Goal: Task Accomplishment & Management: Use online tool/utility

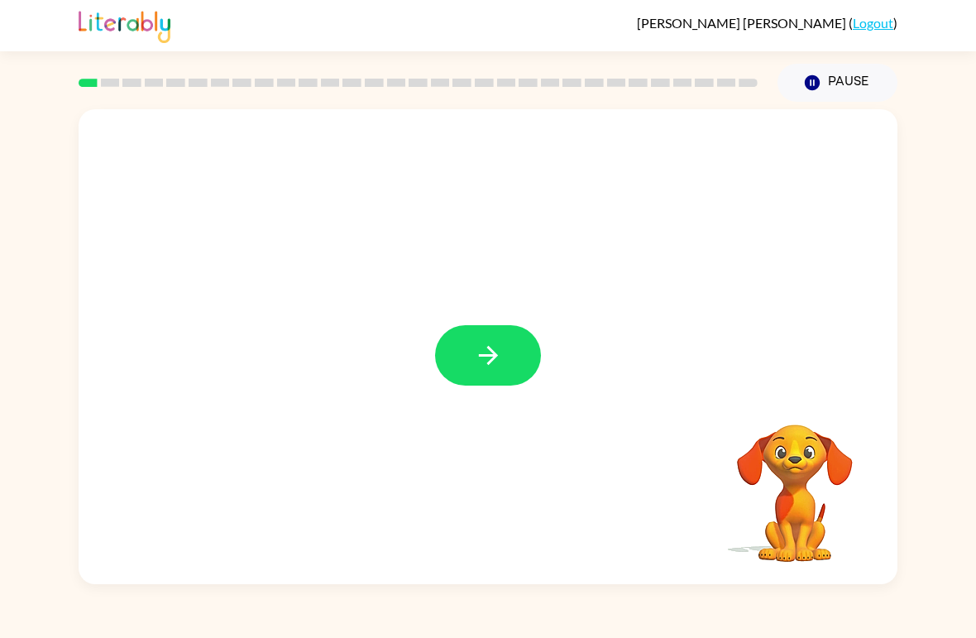
click at [506, 363] on button "button" at bounding box center [488, 355] width 106 height 60
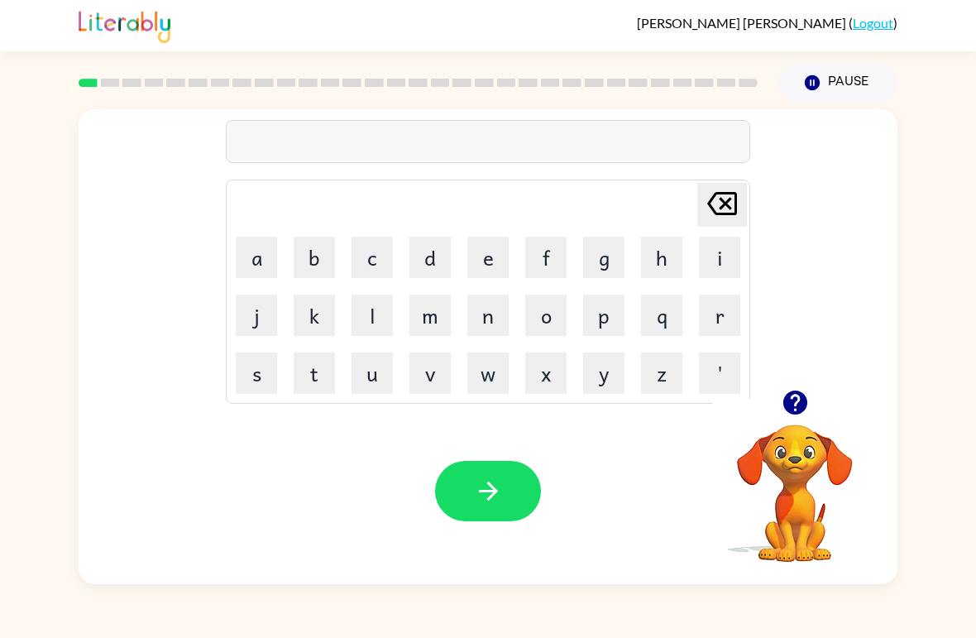
click at [807, 404] on icon "button" at bounding box center [795, 403] width 24 height 24
click at [793, 406] on icon "button" at bounding box center [795, 403] width 24 height 24
click at [801, 472] on video "Your browser must support playing .mp4 files to use Literably. Please try using…" at bounding box center [794, 481] width 165 height 165
click at [805, 448] on video "Your browser must support playing .mp4 files to use Literably. Please try using…" at bounding box center [794, 481] width 165 height 165
click at [797, 396] on icon "button" at bounding box center [795, 402] width 29 height 29
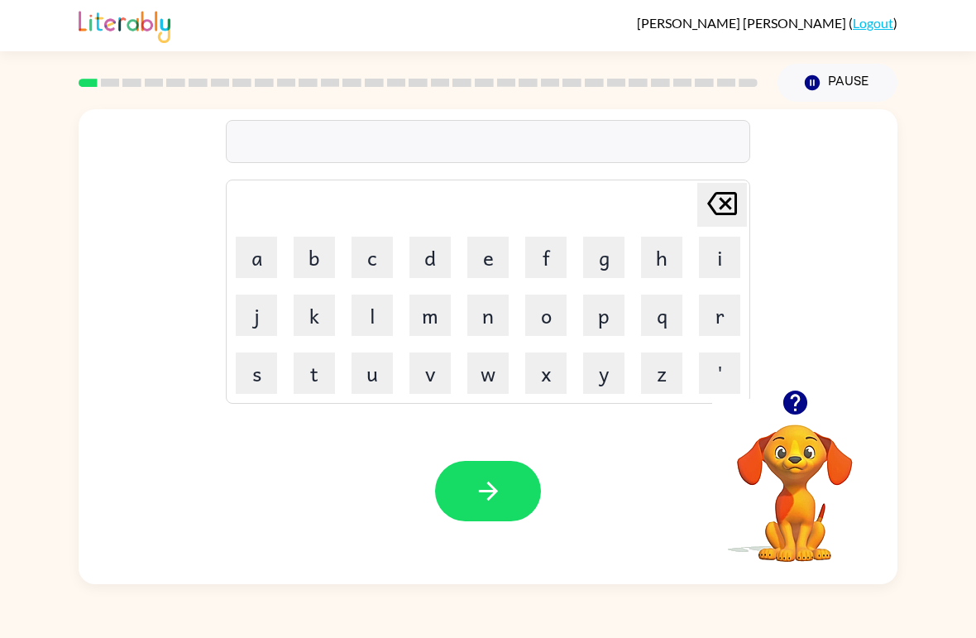
click at [794, 400] on icon "button" at bounding box center [795, 403] width 24 height 24
click at [489, 487] on icon "button" at bounding box center [488, 491] width 29 height 29
click at [611, 325] on button "p" at bounding box center [603, 315] width 41 height 41
click at [553, 313] on button "o" at bounding box center [545, 315] width 41 height 41
click at [539, 322] on button "o" at bounding box center [545, 315] width 41 height 41
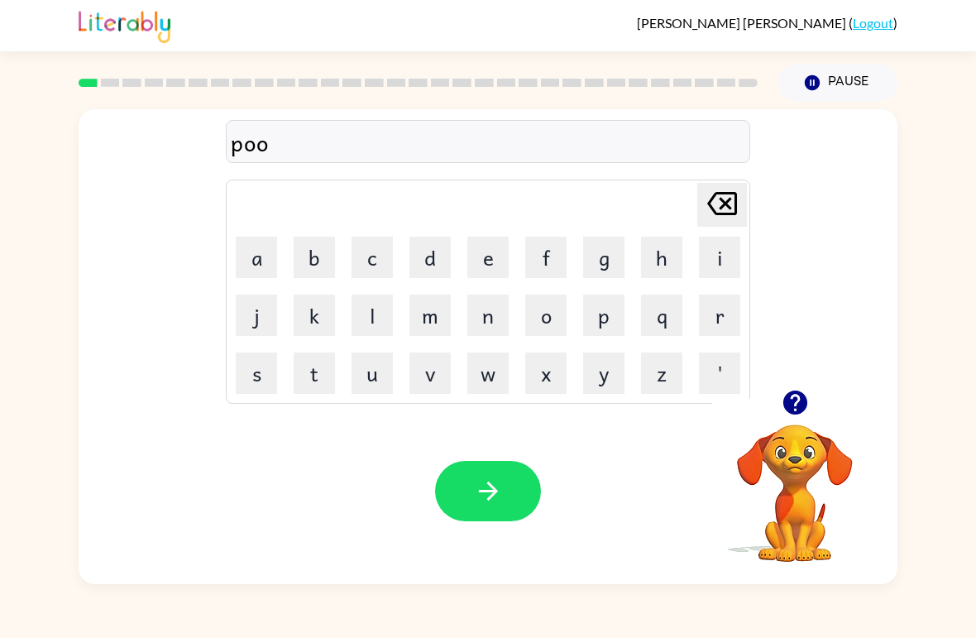
click at [724, 318] on button "r" at bounding box center [719, 315] width 41 height 41
click at [490, 257] on button "e" at bounding box center [488, 257] width 41 height 41
click at [724, 311] on button "r" at bounding box center [719, 315] width 41 height 41
click at [486, 504] on icon "button" at bounding box center [488, 491] width 29 height 29
click at [373, 268] on button "c" at bounding box center [372, 257] width 41 height 41
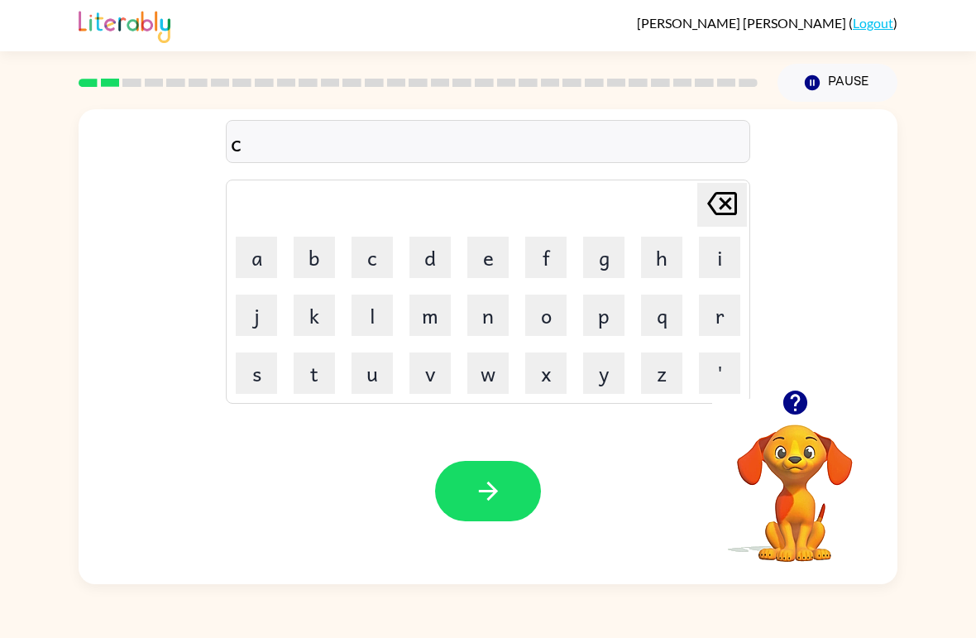
click at [550, 324] on button "o" at bounding box center [545, 315] width 41 height 41
click at [375, 377] on button "u" at bounding box center [372, 373] width 41 height 41
click at [488, 322] on button "n" at bounding box center [488, 315] width 41 height 41
click at [315, 370] on button "t" at bounding box center [314, 373] width 41 height 41
click at [495, 482] on icon "button" at bounding box center [488, 491] width 29 height 29
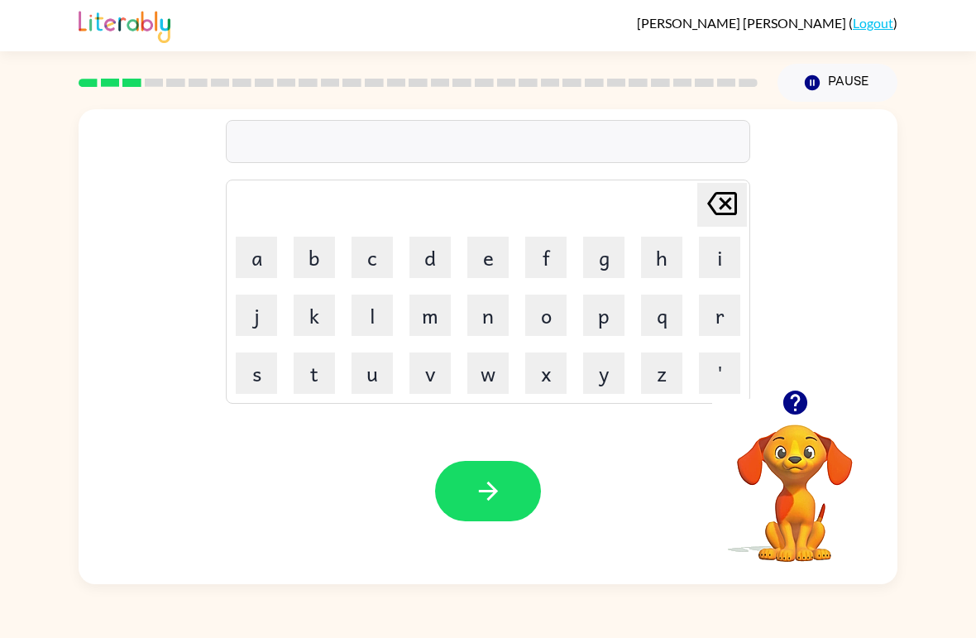
click at [921, 0] on div "Matias Luevano-Haro ( Logout )" at bounding box center [488, 25] width 976 height 51
click at [498, 478] on icon "button" at bounding box center [488, 491] width 29 height 29
click at [790, 403] on icon "button" at bounding box center [795, 403] width 24 height 24
click at [826, 82] on button "Pause Pause" at bounding box center [838, 83] width 120 height 38
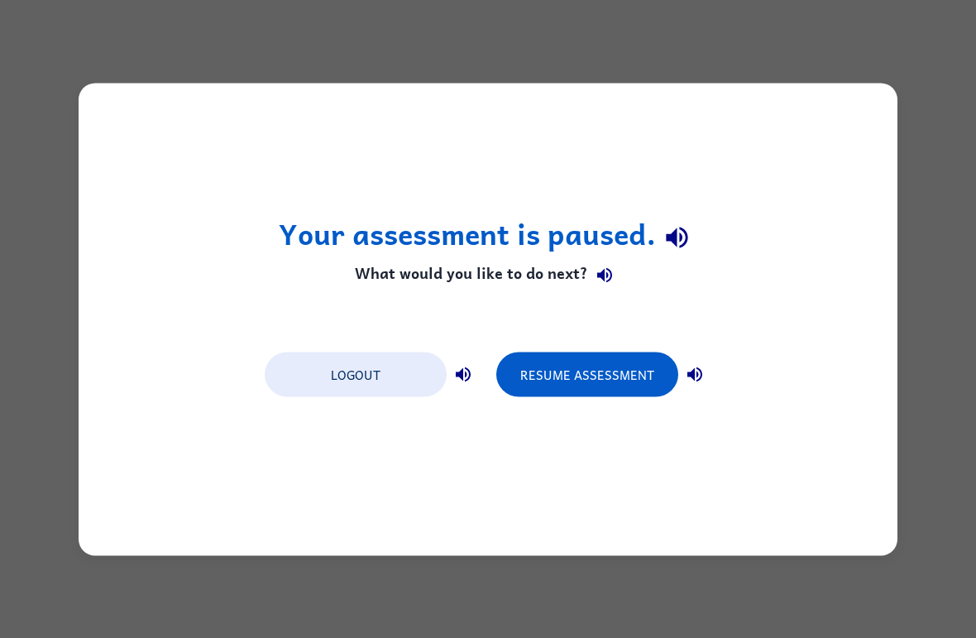
click at [608, 375] on button "Resume Assessment" at bounding box center [587, 374] width 182 height 45
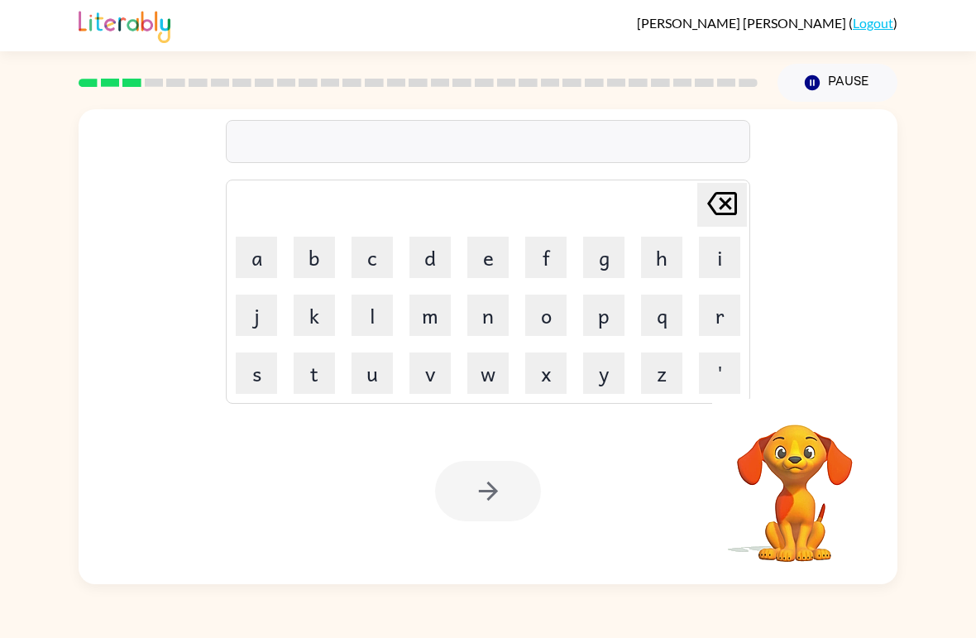
click at [367, 328] on button "l" at bounding box center [372, 315] width 41 height 41
click at [549, 323] on button "o" at bounding box center [545, 315] width 41 height 41
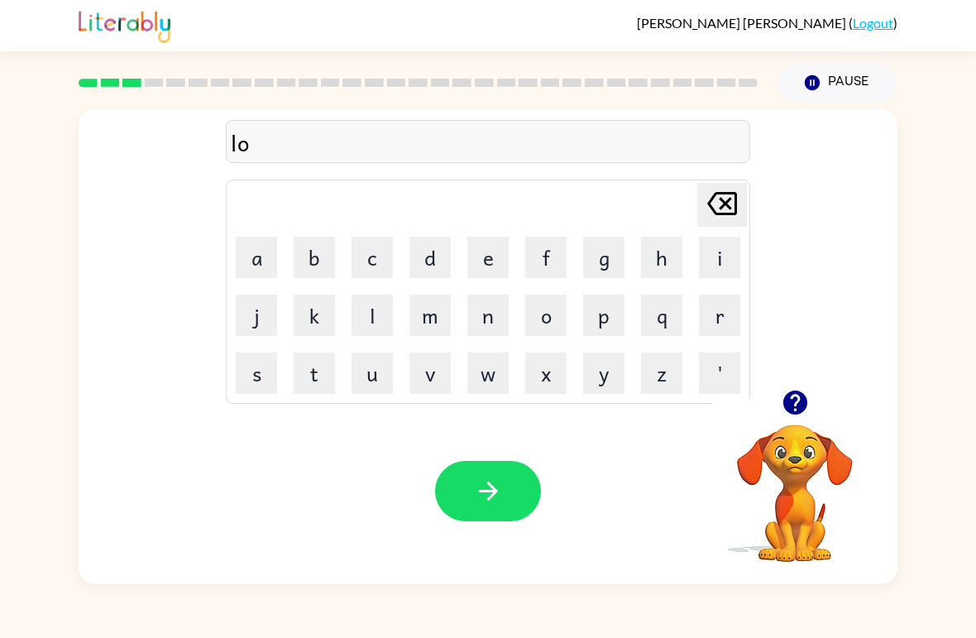
click at [372, 266] on button "c" at bounding box center [372, 257] width 41 height 41
click at [314, 378] on button "t" at bounding box center [314, 373] width 41 height 41
click at [728, 209] on icon "[PERSON_NAME] last character input" at bounding box center [723, 204] width 40 height 40
click at [260, 253] on button "a" at bounding box center [256, 257] width 41 height 41
click at [316, 377] on button "t" at bounding box center [314, 373] width 41 height 41
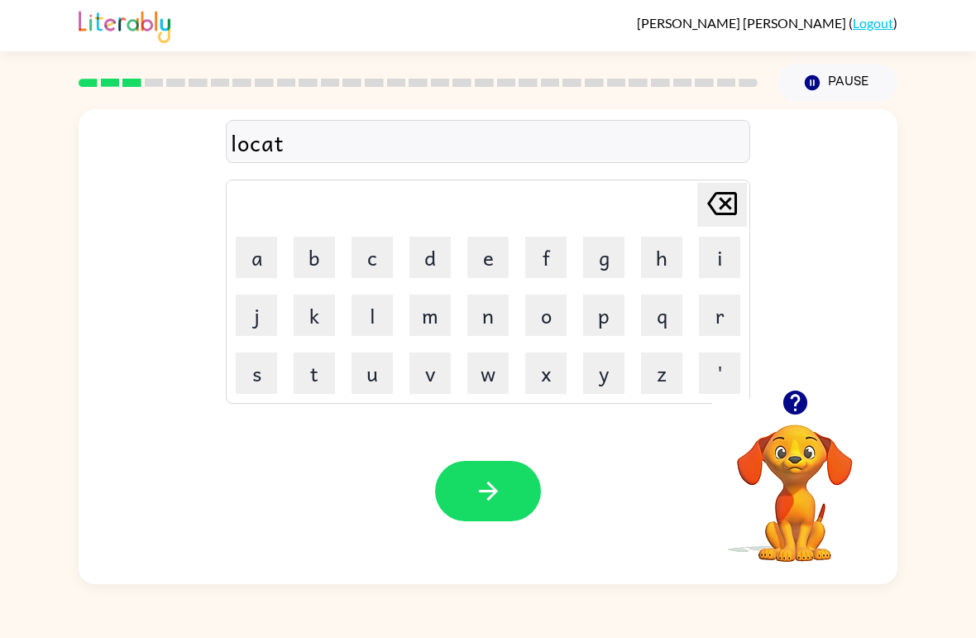
click at [485, 261] on button "e" at bounding box center [488, 257] width 41 height 41
click at [484, 489] on icon "button" at bounding box center [488, 491] width 29 height 29
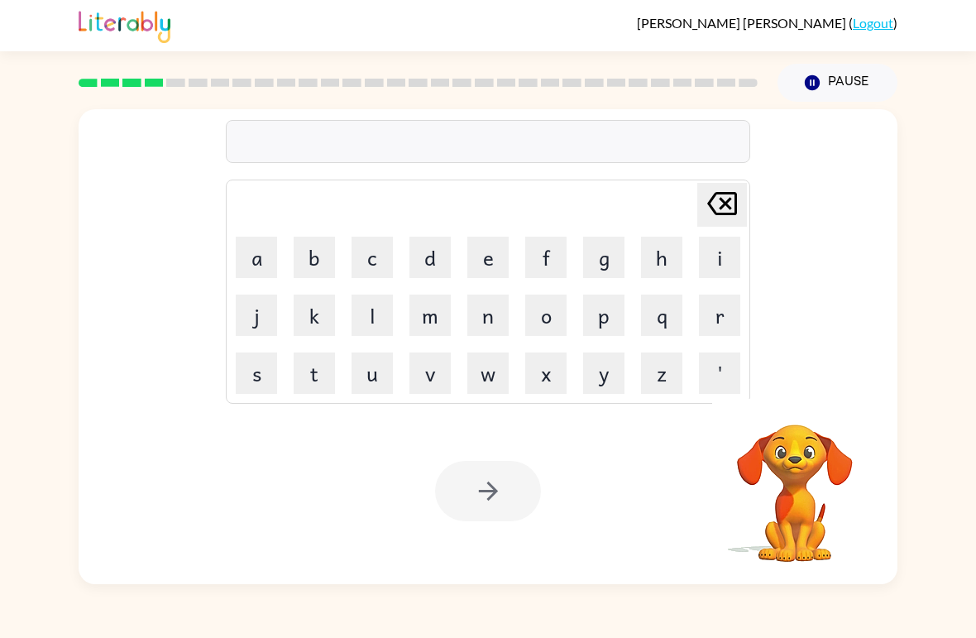
click at [318, 386] on button "t" at bounding box center [314, 373] width 41 height 41
click at [494, 381] on button "w" at bounding box center [488, 373] width 41 height 41
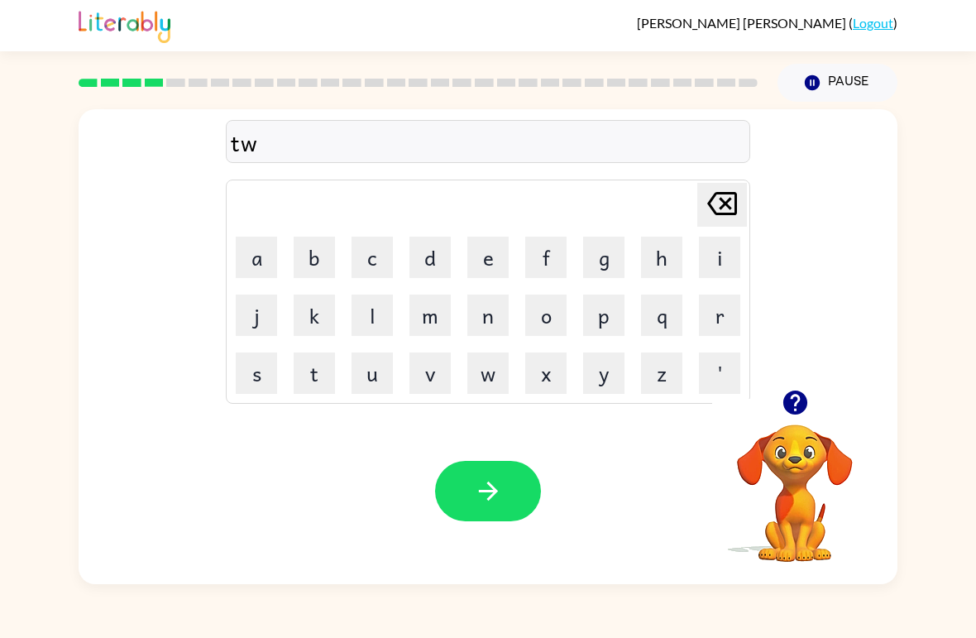
click at [723, 257] on button "i" at bounding box center [719, 257] width 41 height 41
click at [492, 324] on button "n" at bounding box center [488, 315] width 41 height 41
click at [487, 490] on icon "button" at bounding box center [488, 491] width 29 height 29
click at [797, 404] on icon "button" at bounding box center [795, 402] width 29 height 29
click at [803, 399] on icon "button" at bounding box center [795, 403] width 24 height 24
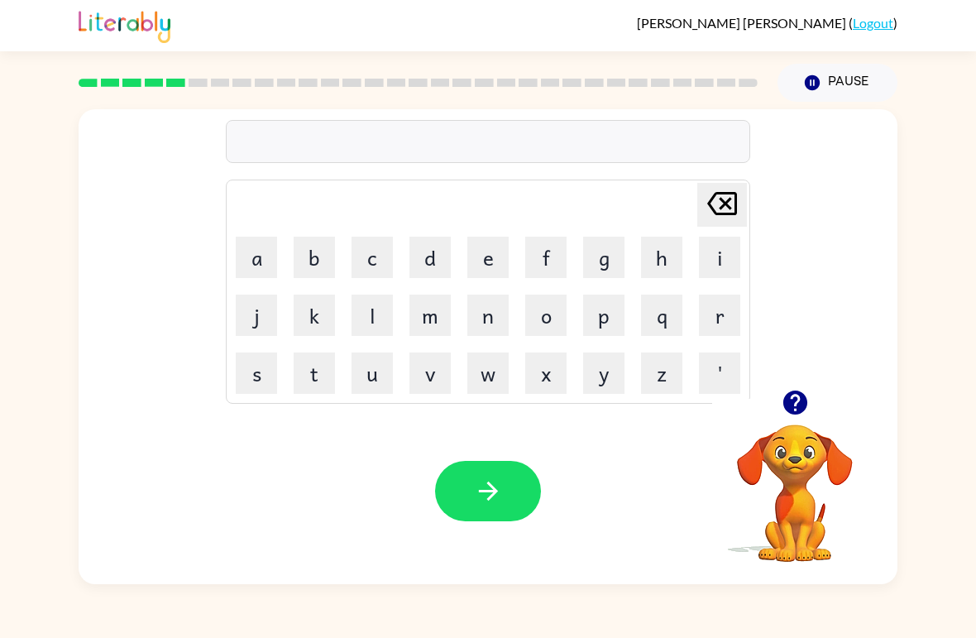
click at [492, 323] on button "n" at bounding box center [488, 315] width 41 height 41
click at [486, 245] on button "e" at bounding box center [488, 257] width 41 height 41
click at [723, 315] on button "r" at bounding box center [719, 315] width 41 height 41
click at [549, 328] on button "o" at bounding box center [545, 315] width 41 height 41
click at [500, 393] on button "w" at bounding box center [488, 373] width 41 height 41
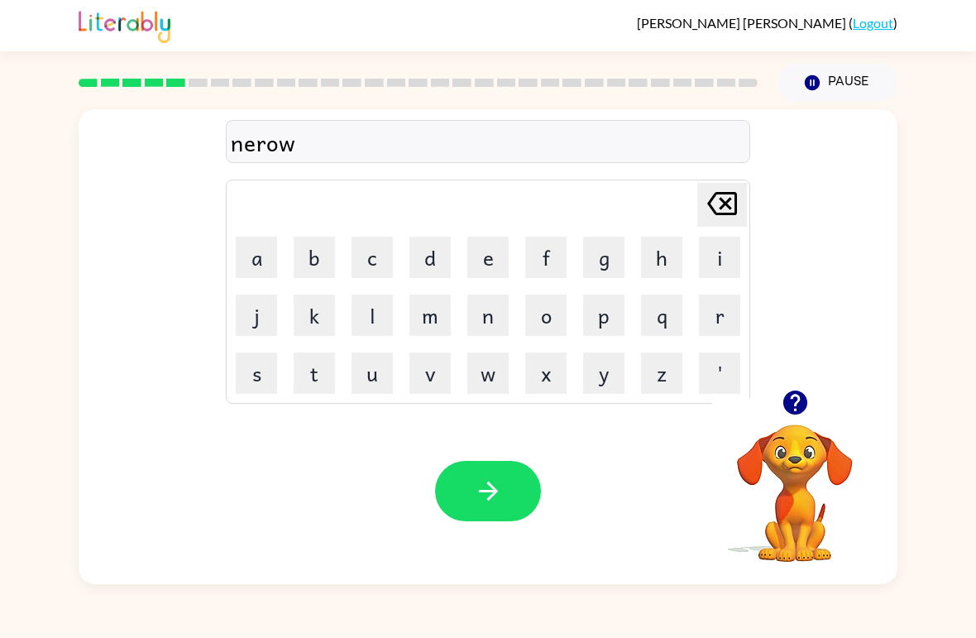
click at [726, 260] on button "i" at bounding box center [719, 257] width 41 height 41
click at [498, 320] on button "n" at bounding box center [488, 315] width 41 height 41
click at [600, 261] on button "g" at bounding box center [603, 257] width 41 height 41
click at [503, 503] on button "button" at bounding box center [488, 491] width 106 height 60
click at [793, 396] on icon "button" at bounding box center [795, 403] width 24 height 24
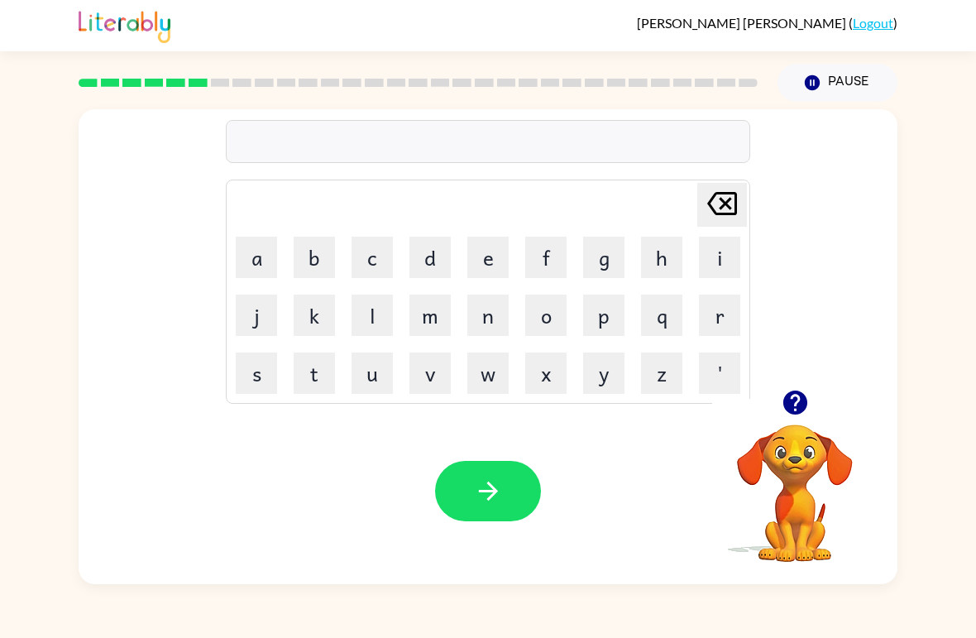
click at [311, 260] on button "b" at bounding box center [314, 257] width 41 height 41
click at [726, 259] on button "i" at bounding box center [719, 257] width 41 height 41
click at [661, 259] on button "h" at bounding box center [661, 257] width 41 height 41
click at [713, 247] on button "i" at bounding box center [719, 257] width 41 height 41
click at [492, 322] on button "n" at bounding box center [488, 315] width 41 height 41
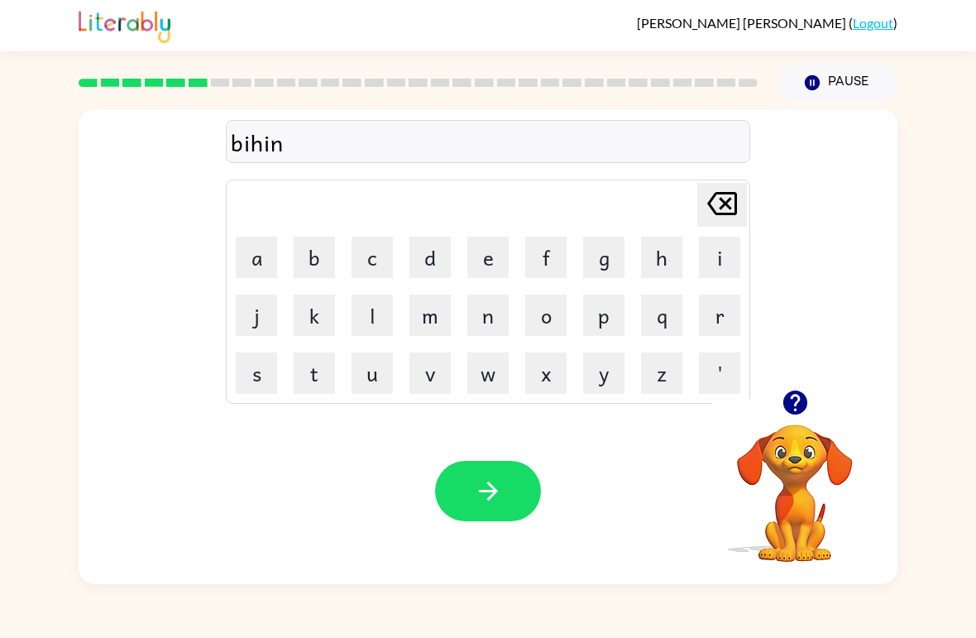
click at [434, 259] on button "d" at bounding box center [430, 257] width 41 height 41
click at [488, 262] on button "e" at bounding box center [488, 257] width 41 height 41
click at [490, 494] on icon "button" at bounding box center [488, 491] width 29 height 29
click at [316, 377] on button "t" at bounding box center [314, 373] width 41 height 41
click at [718, 319] on button "r" at bounding box center [719, 315] width 41 height 41
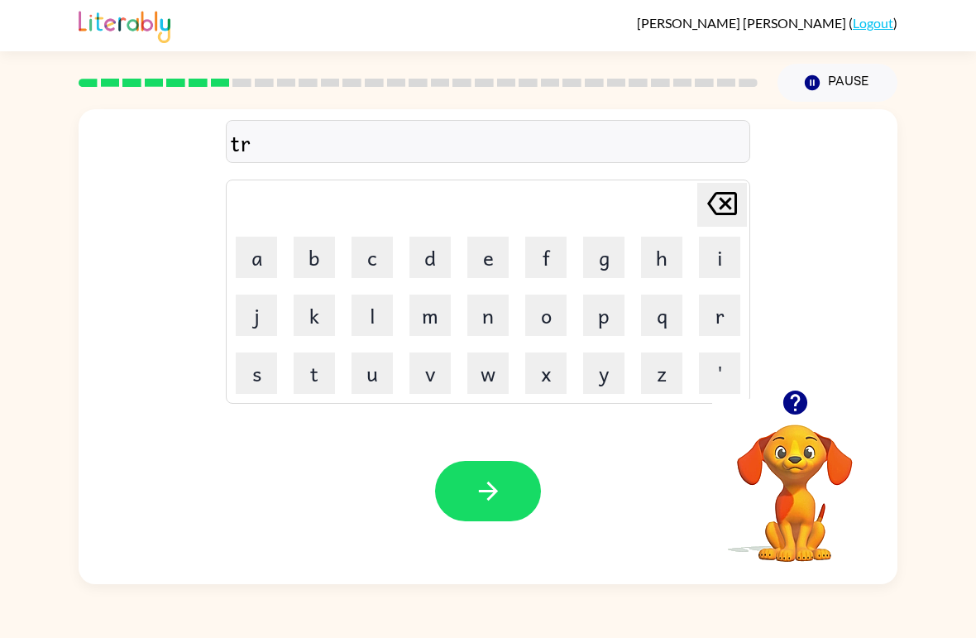
click at [722, 259] on button "i" at bounding box center [719, 257] width 41 height 41
click at [378, 266] on button "c" at bounding box center [372, 257] width 41 height 41
click at [256, 386] on button "s" at bounding box center [256, 373] width 41 height 41
click at [722, 199] on icon at bounding box center [723, 203] width 30 height 23
click at [245, 250] on button "a" at bounding box center [256, 257] width 41 height 41
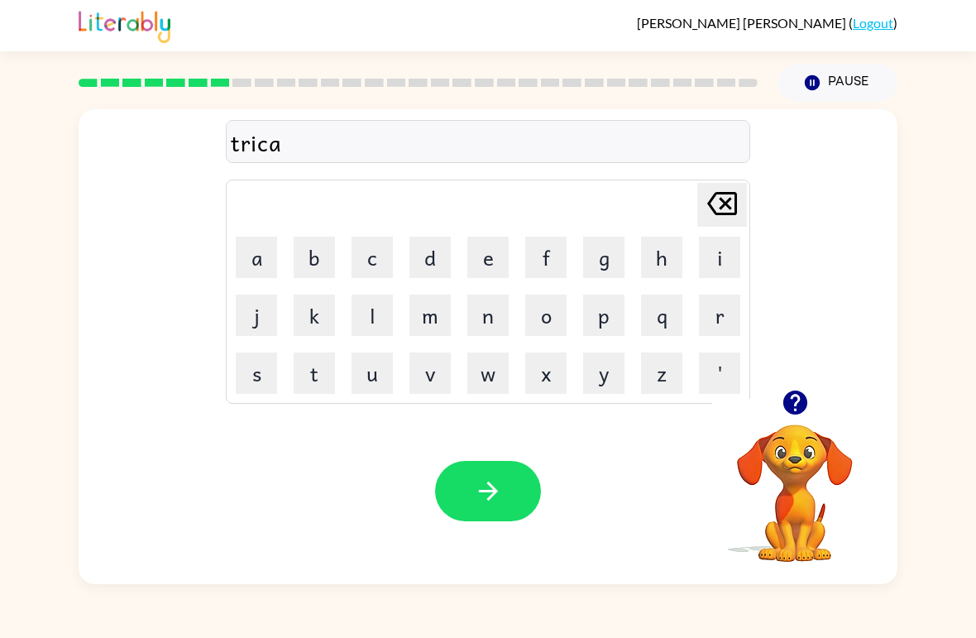
click at [374, 318] on button "l" at bounding box center [372, 315] width 41 height 41
click at [508, 473] on button "button" at bounding box center [488, 491] width 106 height 60
click at [767, 405] on div at bounding box center [794, 402] width 165 height 42
click at [795, 410] on icon "button" at bounding box center [795, 402] width 29 height 29
click at [434, 322] on button "m" at bounding box center [430, 315] width 41 height 41
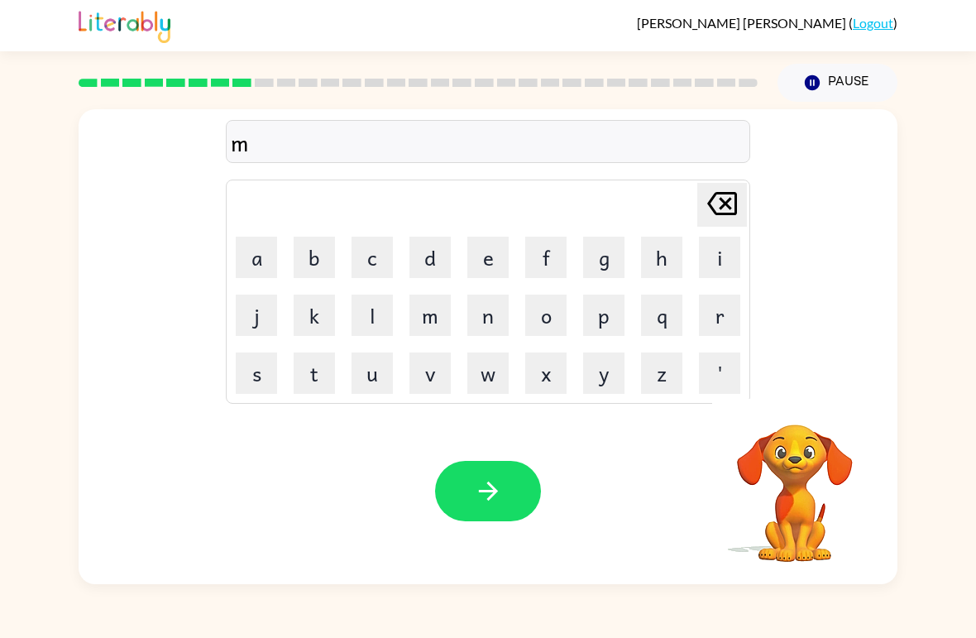
click at [732, 258] on button "i" at bounding box center [719, 257] width 41 height 41
click at [717, 330] on button "r" at bounding box center [719, 315] width 41 height 41
click at [271, 245] on button "a" at bounding box center [256, 257] width 41 height 41
click at [380, 266] on button "c" at bounding box center [372, 257] width 41 height 41
click at [253, 255] on button "a" at bounding box center [256, 257] width 41 height 41
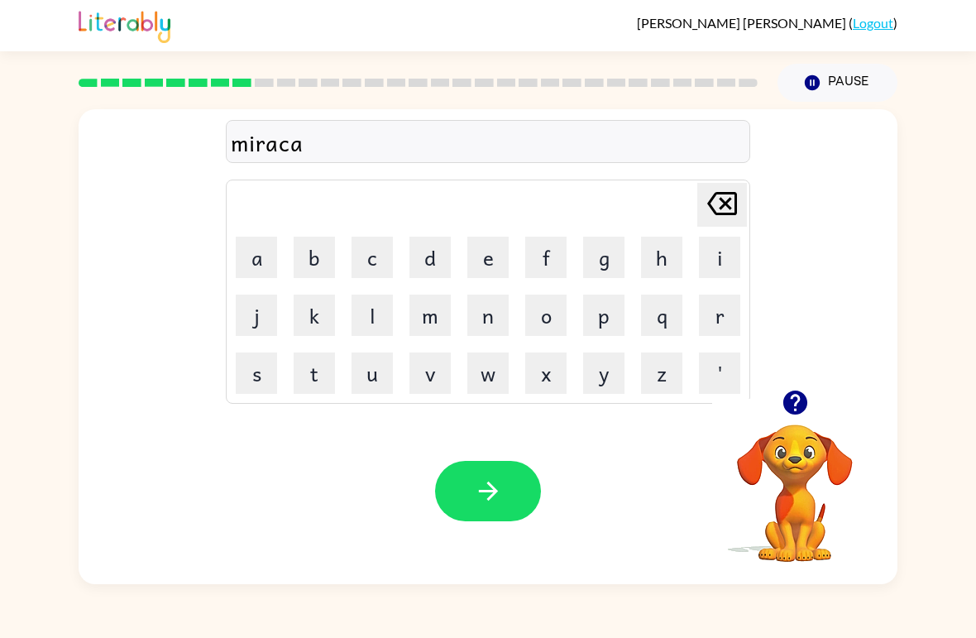
click at [376, 324] on button "l" at bounding box center [372, 315] width 41 height 41
click at [494, 520] on button "button" at bounding box center [488, 491] width 106 height 60
click at [440, 316] on button "m" at bounding box center [430, 315] width 41 height 41
click at [731, 256] on button "i" at bounding box center [719, 257] width 41 height 41
click at [448, 319] on button "m" at bounding box center [430, 315] width 41 height 41
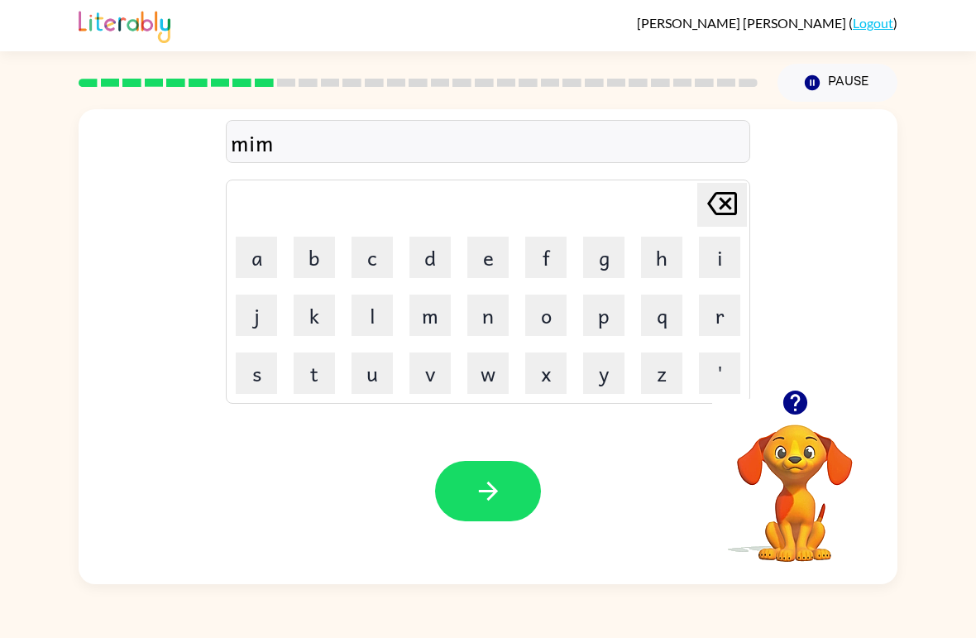
click at [311, 263] on button "b" at bounding box center [314, 257] width 41 height 41
click at [266, 253] on button "a" at bounding box center [256, 257] width 41 height 41
click at [373, 313] on button "l" at bounding box center [372, 315] width 41 height 41
click at [372, 324] on button "l" at bounding box center [372, 315] width 41 height 41
click at [486, 493] on icon "button" at bounding box center [488, 491] width 29 height 29
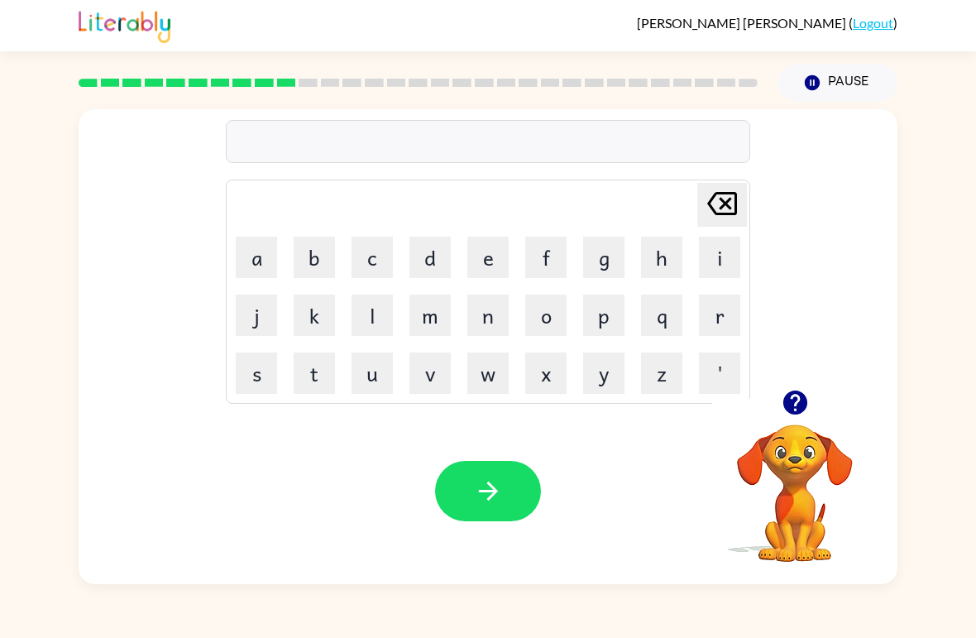
click at [796, 407] on icon "button" at bounding box center [795, 403] width 24 height 24
click at [382, 383] on button "u" at bounding box center [372, 373] width 41 height 41
click at [494, 319] on button "n" at bounding box center [488, 315] width 41 height 41
click at [549, 258] on button "f" at bounding box center [545, 257] width 41 height 41
click at [372, 387] on button "u" at bounding box center [372, 373] width 41 height 41
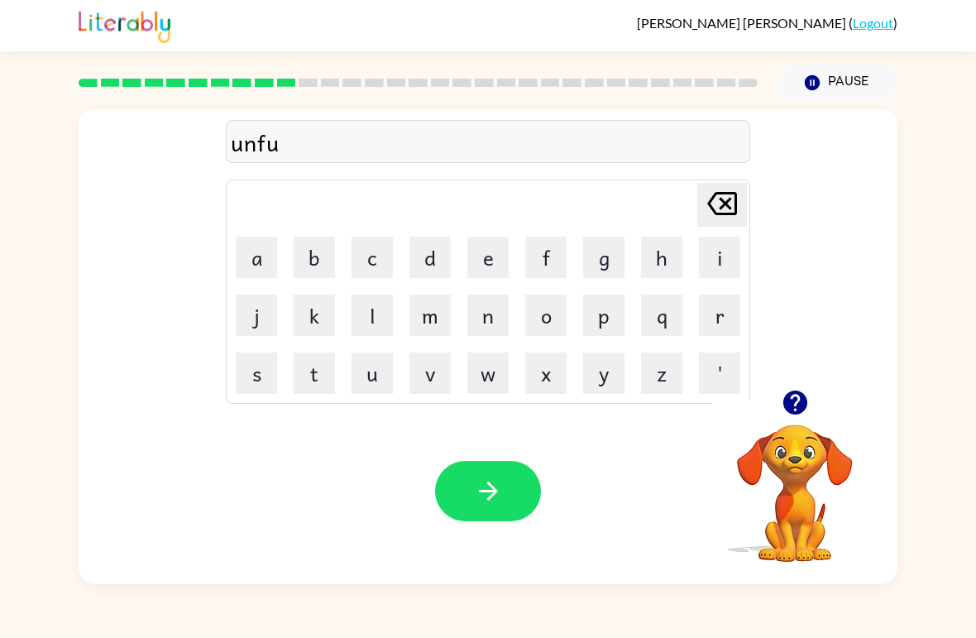
click at [372, 315] on button "l" at bounding box center [372, 315] width 41 height 41
click at [505, 497] on button "button" at bounding box center [488, 491] width 106 height 60
click at [823, 402] on div at bounding box center [794, 402] width 165 height 42
click at [793, 398] on icon "button" at bounding box center [795, 402] width 29 height 29
click at [432, 380] on button "v" at bounding box center [430, 373] width 41 height 41
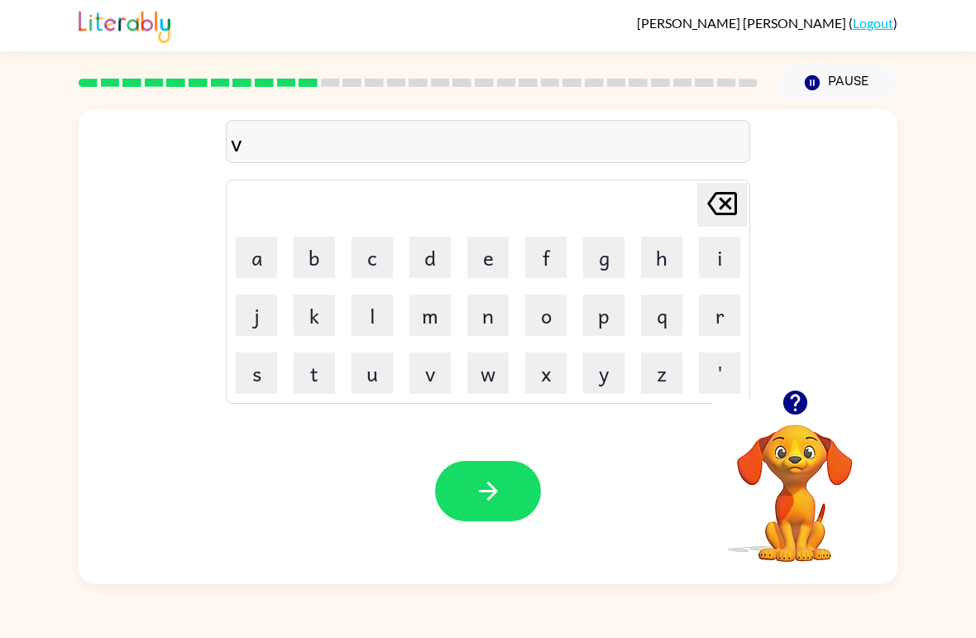
click at [546, 314] on button "o" at bounding box center [545, 315] width 41 height 41
click at [328, 381] on button "t" at bounding box center [314, 373] width 41 height 41
click at [486, 263] on button "e" at bounding box center [488, 257] width 41 height 41
click at [500, 493] on icon "button" at bounding box center [488, 491] width 29 height 29
click at [808, 396] on icon "button" at bounding box center [795, 402] width 29 height 29
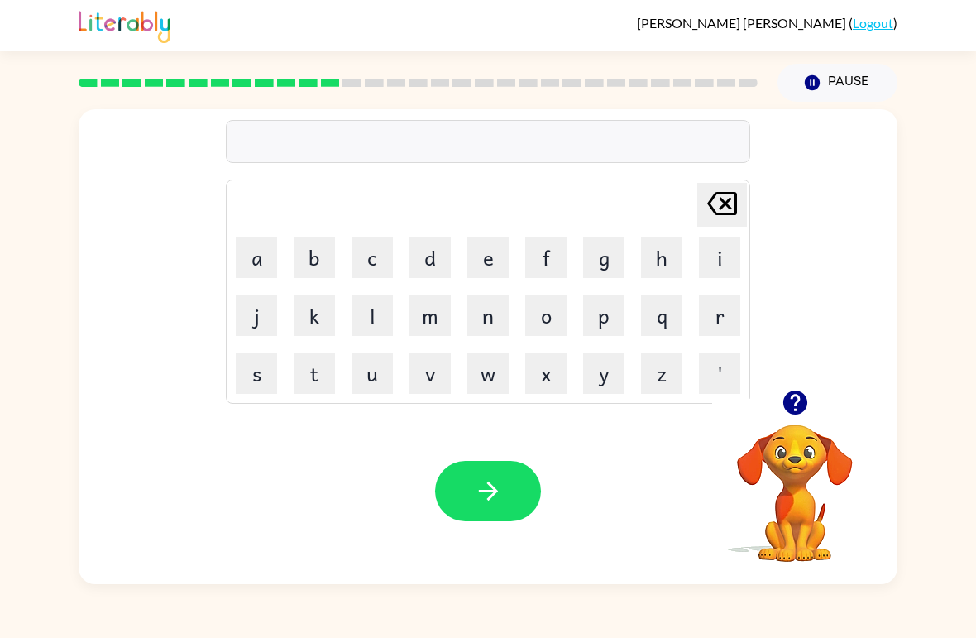
click at [799, 402] on icon "button" at bounding box center [795, 403] width 24 height 24
click at [314, 258] on button "b" at bounding box center [314, 257] width 41 height 41
click at [493, 256] on button "e" at bounding box center [488, 257] width 41 height 41
click at [410, 247] on button "d" at bounding box center [430, 257] width 41 height 41
click at [725, 379] on button "'" at bounding box center [719, 373] width 41 height 41
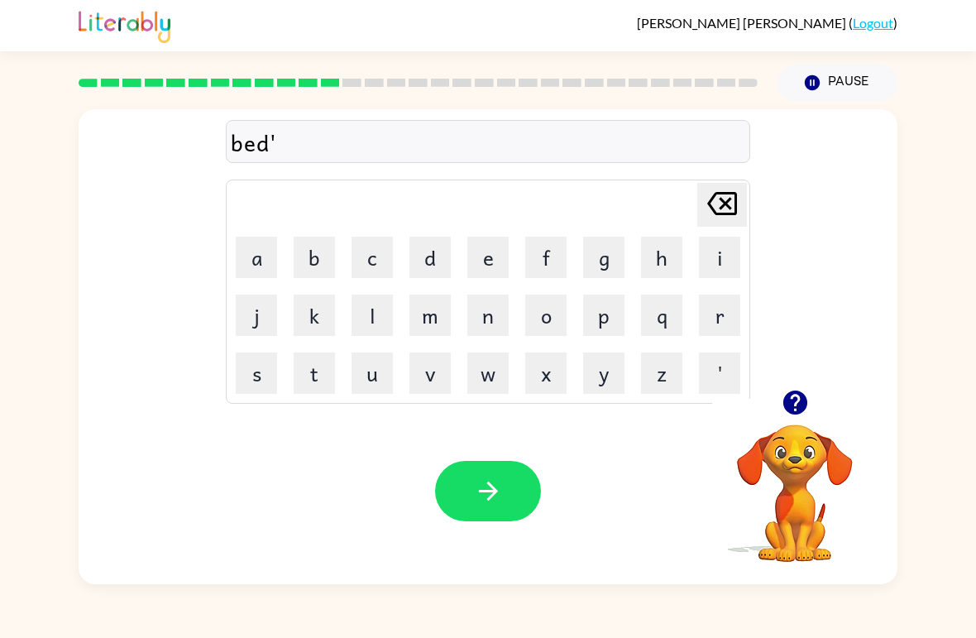
click at [312, 374] on button "t" at bounding box center [314, 373] width 41 height 41
click at [717, 261] on button "i" at bounding box center [719, 257] width 41 height 41
click at [434, 322] on button "m" at bounding box center [430, 315] width 41 height 41
click at [487, 266] on button "e" at bounding box center [488, 257] width 41 height 41
click at [484, 502] on icon "button" at bounding box center [488, 491] width 29 height 29
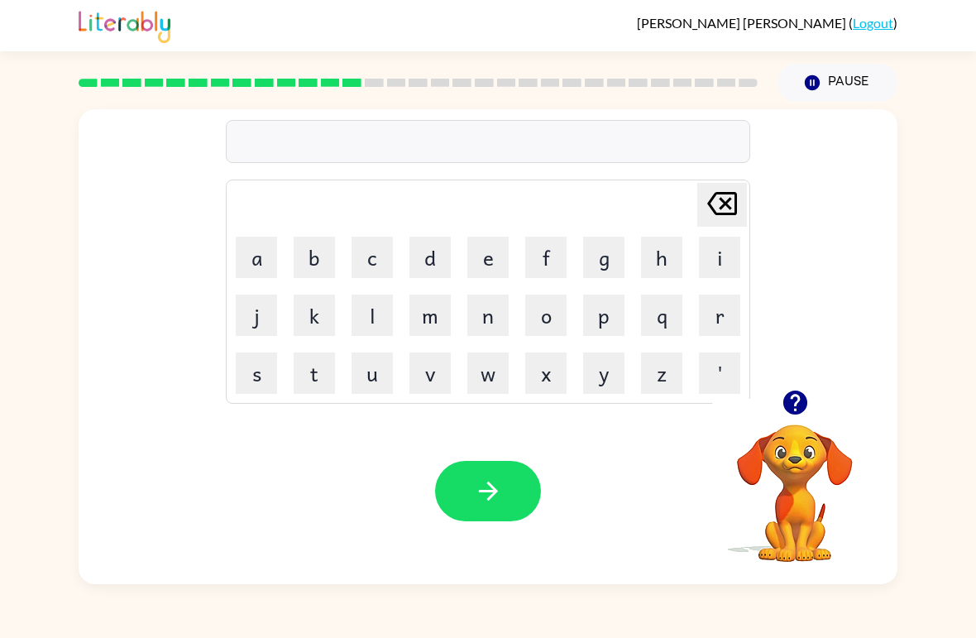
click at [549, 261] on button "f" at bounding box center [545, 257] width 41 height 41
click at [724, 255] on button "i" at bounding box center [719, 257] width 41 height 41
click at [488, 318] on button "n" at bounding box center [488, 315] width 41 height 41
click at [316, 383] on button "t" at bounding box center [314, 373] width 41 height 41
click at [720, 197] on icon "[PERSON_NAME] last character input" at bounding box center [723, 204] width 40 height 40
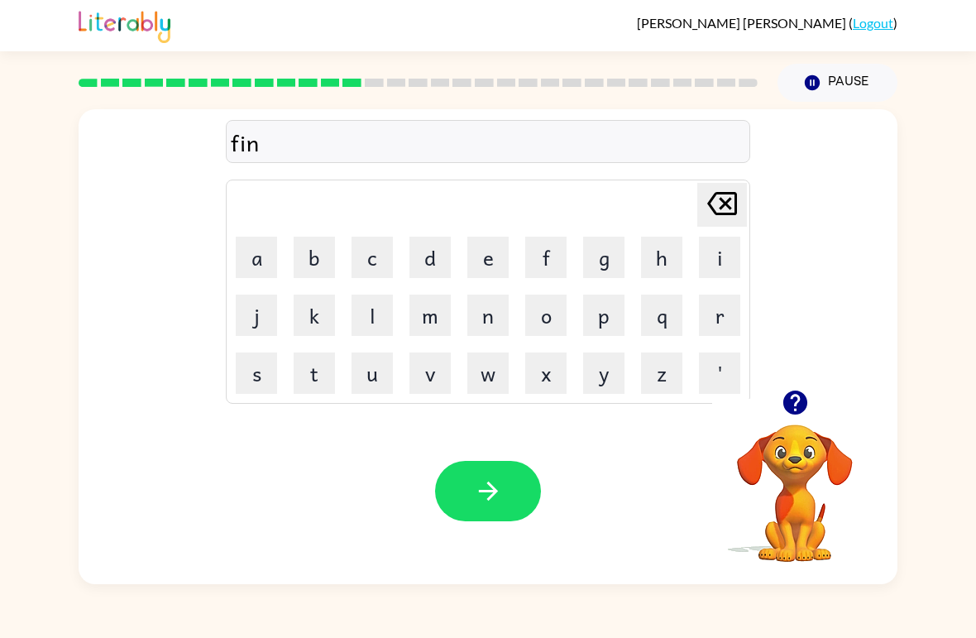
click at [726, 203] on icon at bounding box center [723, 203] width 30 height 23
click at [322, 380] on button "t" at bounding box center [314, 373] width 41 height 41
click at [492, 320] on button "n" at bounding box center [488, 315] width 41 height 41
click at [260, 382] on button "s" at bounding box center [256, 373] width 41 height 41
click at [475, 494] on icon "button" at bounding box center [488, 491] width 29 height 29
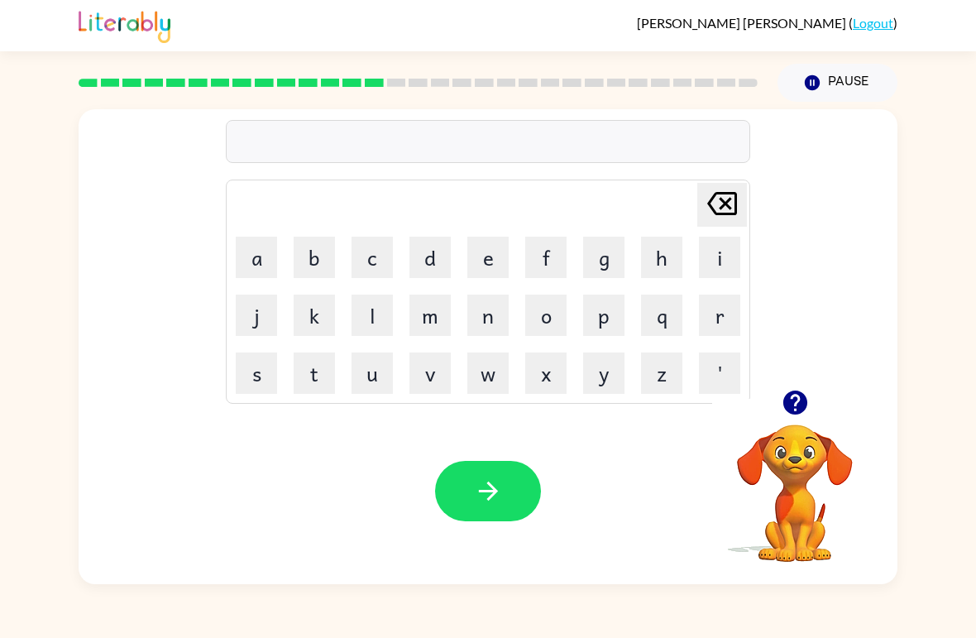
click at [426, 255] on button "d" at bounding box center [430, 257] width 41 height 41
click at [498, 254] on button "e" at bounding box center [488, 257] width 41 height 41
click at [792, 407] on icon "button" at bounding box center [795, 403] width 24 height 24
click at [376, 332] on button "l" at bounding box center [372, 315] width 41 height 41
click at [264, 244] on button "a" at bounding box center [256, 257] width 41 height 41
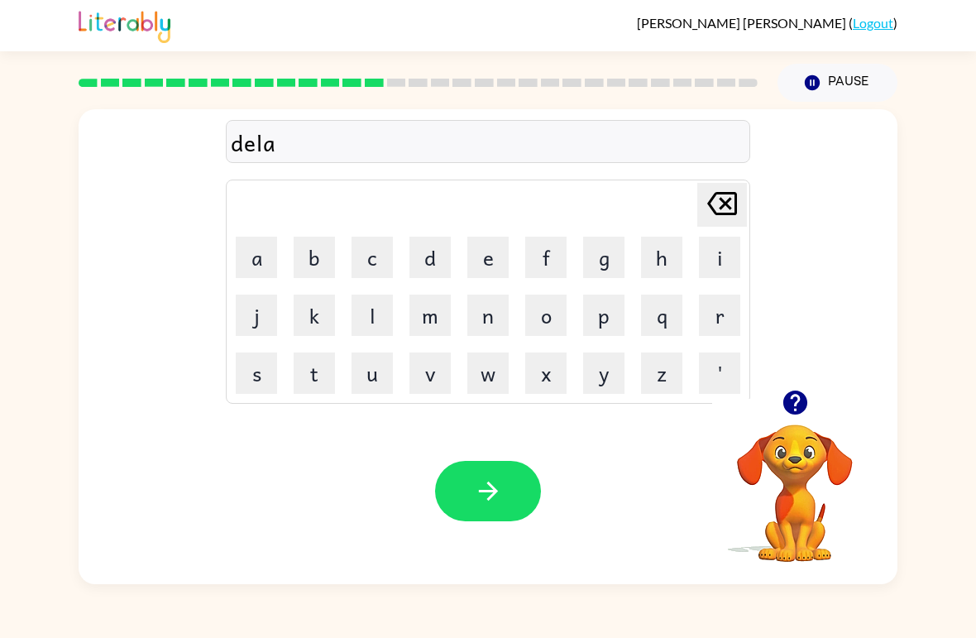
click at [601, 381] on button "y" at bounding box center [603, 373] width 41 height 41
click at [496, 506] on button "button" at bounding box center [488, 491] width 106 height 60
click at [322, 379] on button "t" at bounding box center [314, 373] width 41 height 41
click at [496, 257] on button "e" at bounding box center [488, 257] width 41 height 41
click at [738, 327] on button "r" at bounding box center [719, 315] width 41 height 41
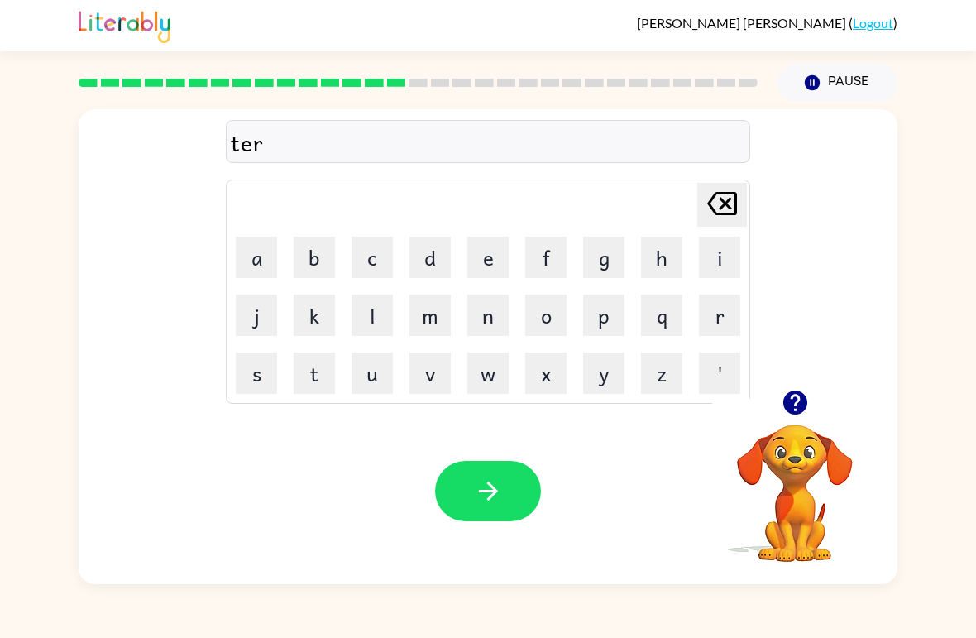
click at [429, 321] on button "m" at bounding box center [430, 315] width 41 height 41
click at [483, 494] on icon "button" at bounding box center [488, 491] width 29 height 29
click at [249, 382] on button "s" at bounding box center [256, 373] width 41 height 41
click at [252, 269] on button "a" at bounding box center [256, 257] width 41 height 41
click at [298, 391] on button "t" at bounding box center [314, 373] width 41 height 41
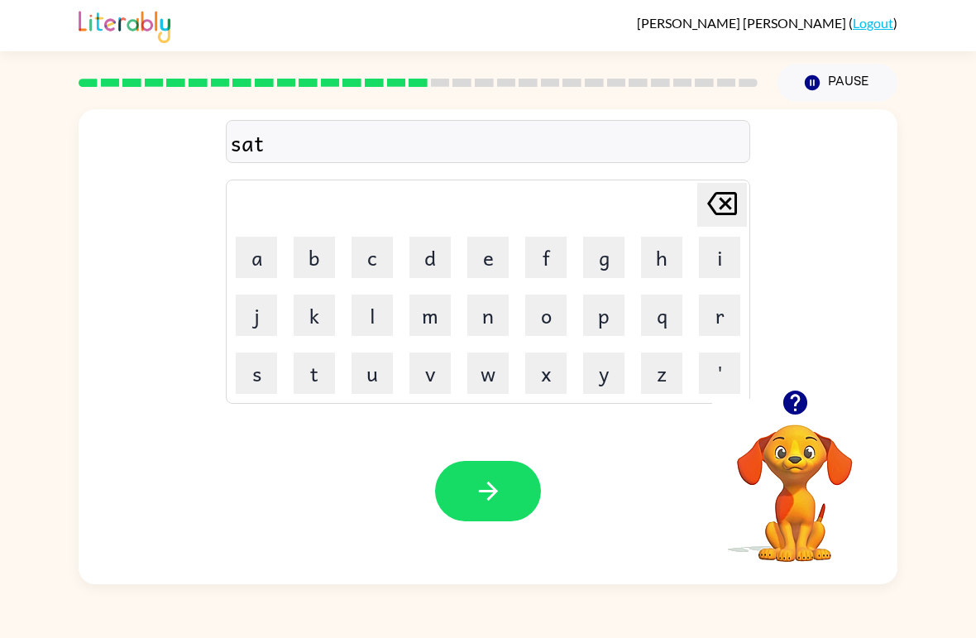
click at [525, 501] on button "button" at bounding box center [488, 491] width 106 height 60
click at [803, 405] on icon "button" at bounding box center [795, 403] width 24 height 24
click at [608, 324] on button "p" at bounding box center [603, 315] width 41 height 41
click at [735, 325] on button "r" at bounding box center [719, 315] width 41 height 41
click at [496, 264] on button "e" at bounding box center [488, 257] width 41 height 41
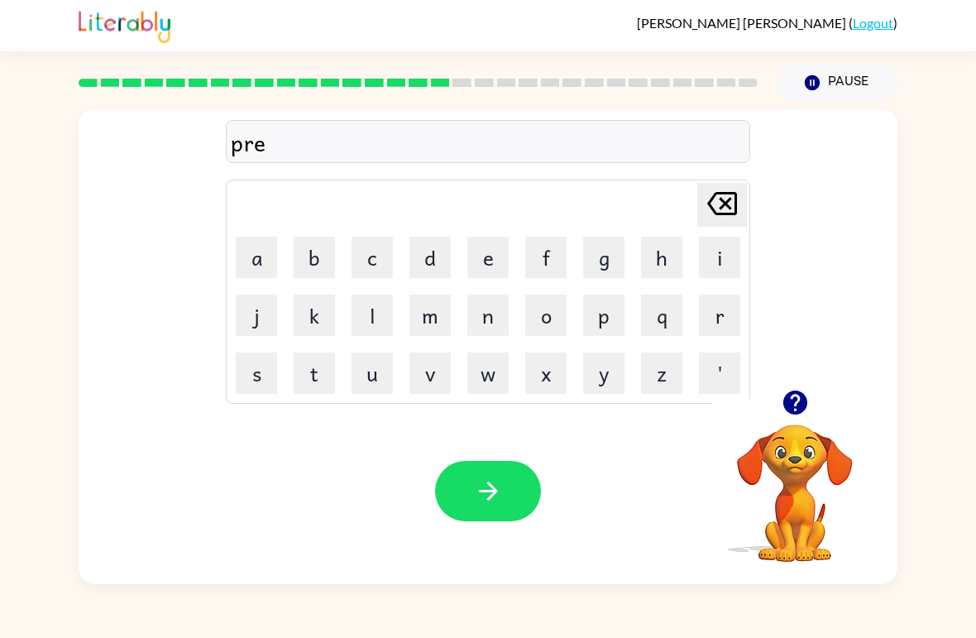
click at [491, 264] on button "e" at bounding box center [488, 257] width 41 height 41
click at [433, 321] on button "m" at bounding box center [430, 315] width 41 height 41
click at [725, 259] on button "i" at bounding box center [719, 257] width 41 height 41
click at [502, 315] on button "n" at bounding box center [488, 315] width 41 height 41
click at [605, 252] on button "g" at bounding box center [603, 257] width 41 height 41
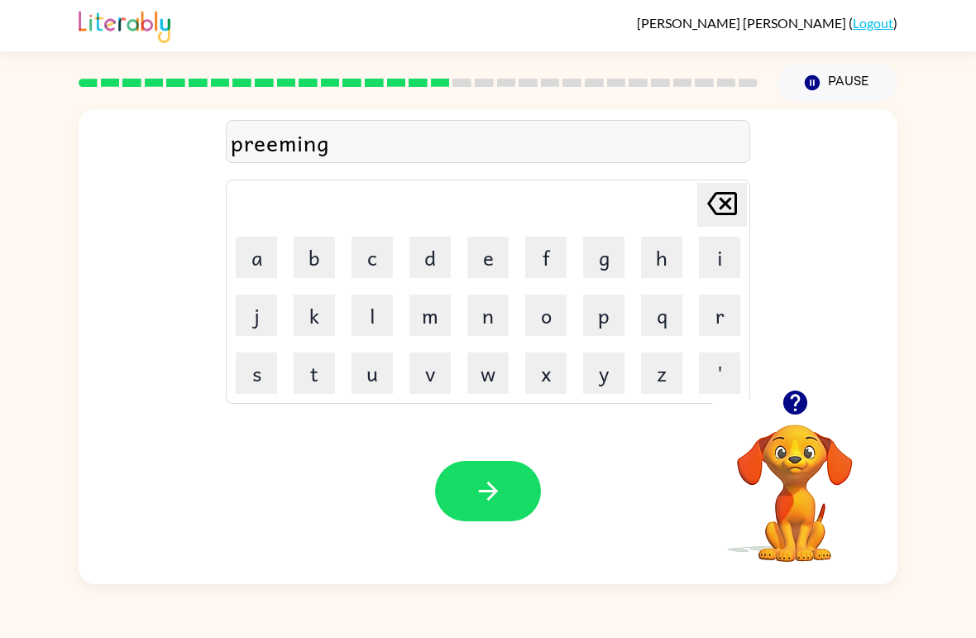
click at [503, 482] on button "button" at bounding box center [488, 491] width 106 height 60
click at [793, 402] on icon "button" at bounding box center [795, 403] width 24 height 24
click at [607, 328] on button "p" at bounding box center [603, 315] width 41 height 41
click at [374, 316] on button "l" at bounding box center [372, 315] width 41 height 41
click at [261, 376] on button "s" at bounding box center [256, 373] width 41 height 41
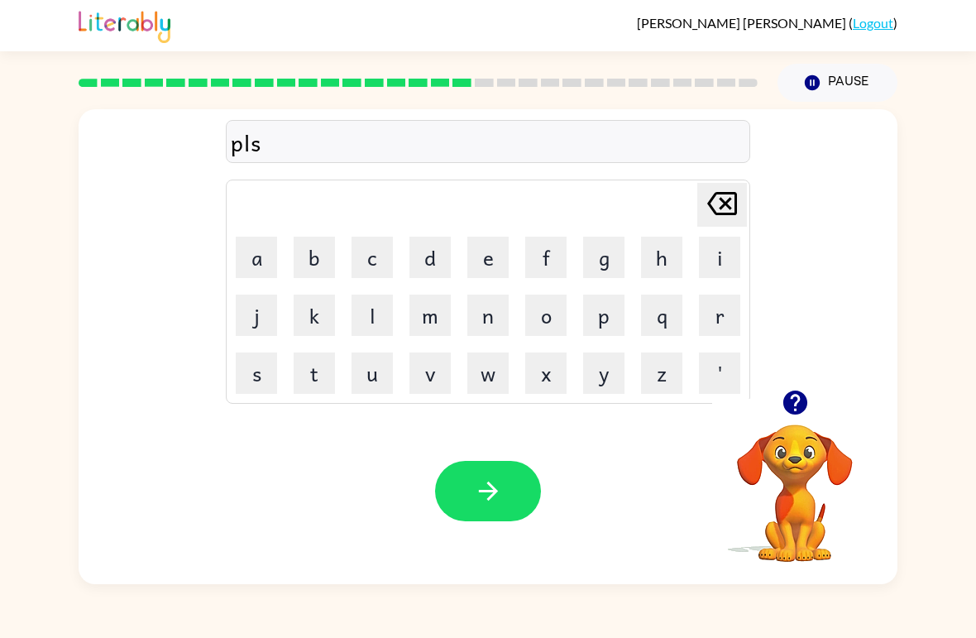
click at [312, 377] on button "t" at bounding box center [314, 373] width 41 height 41
click at [719, 252] on button "i" at bounding box center [719, 257] width 41 height 41
click at [368, 261] on button "c" at bounding box center [372, 257] width 41 height 41
click at [490, 491] on icon "button" at bounding box center [488, 491] width 29 height 29
click at [434, 267] on button "d" at bounding box center [430, 257] width 41 height 41
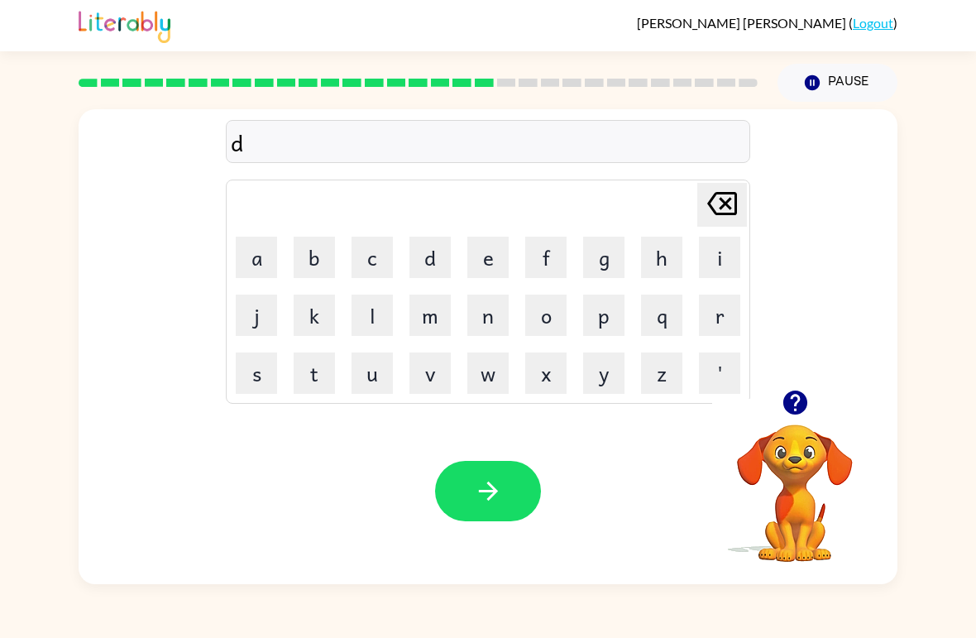
click at [723, 263] on button "i" at bounding box center [719, 257] width 41 height 41
click at [266, 377] on button "s" at bounding box center [256, 373] width 41 height 41
click at [607, 331] on button "p" at bounding box center [603, 315] width 41 height 41
click at [383, 320] on button "l" at bounding box center [372, 315] width 41 height 41
click at [254, 263] on button "a" at bounding box center [256, 257] width 41 height 41
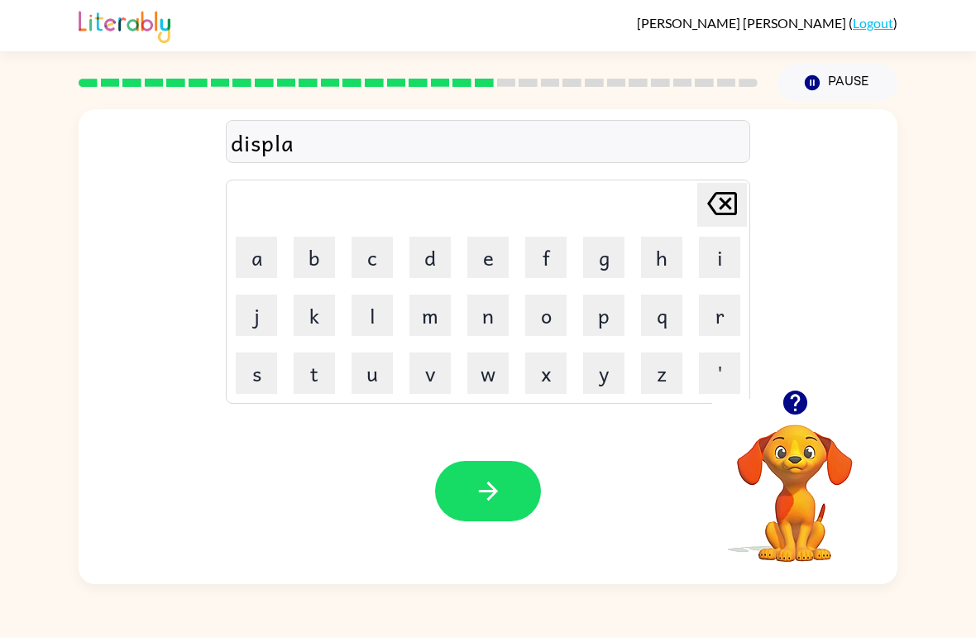
click at [616, 377] on button "y" at bounding box center [603, 373] width 41 height 41
click at [487, 480] on icon "button" at bounding box center [488, 491] width 29 height 29
click at [430, 263] on button "d" at bounding box center [430, 257] width 41 height 41
click at [551, 325] on button "o" at bounding box center [545, 315] width 41 height 41
click at [259, 379] on button "s" at bounding box center [256, 373] width 41 height 41
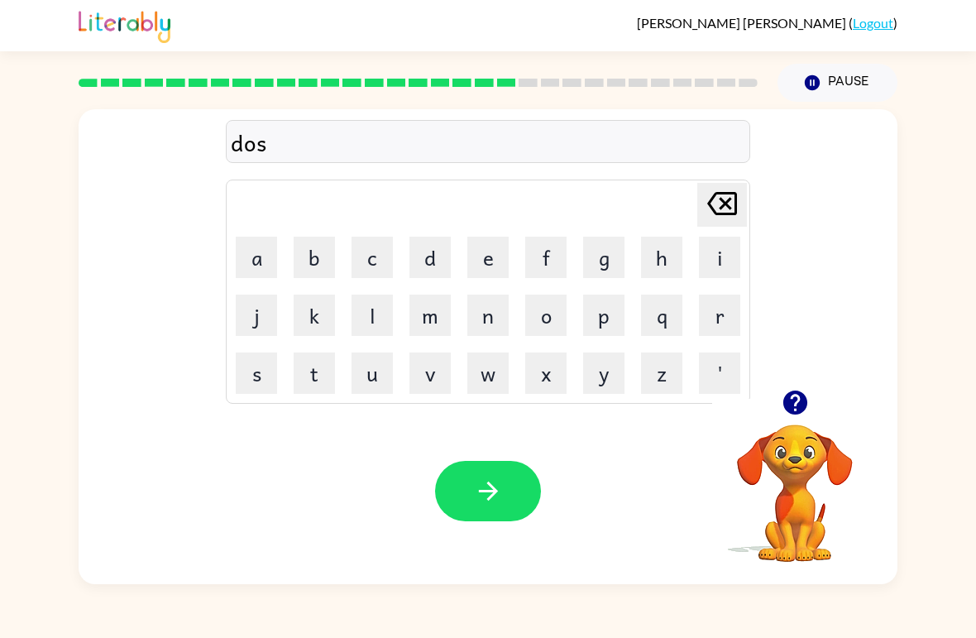
click at [323, 379] on button "t" at bounding box center [314, 373] width 41 height 41
click at [497, 260] on button "e" at bounding box center [488, 257] width 41 height 41
click at [418, 262] on button "d" at bounding box center [430, 257] width 41 height 41
click at [502, 488] on icon "button" at bounding box center [488, 491] width 29 height 29
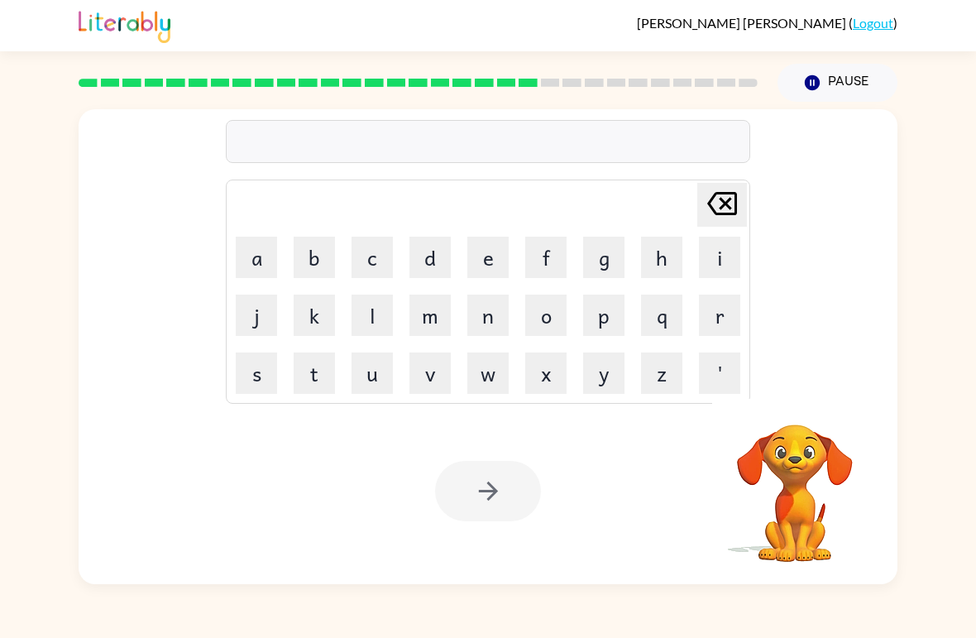
click at [247, 389] on button "s" at bounding box center [256, 373] width 41 height 41
click at [486, 261] on button "e" at bounding box center [488, 257] width 41 height 41
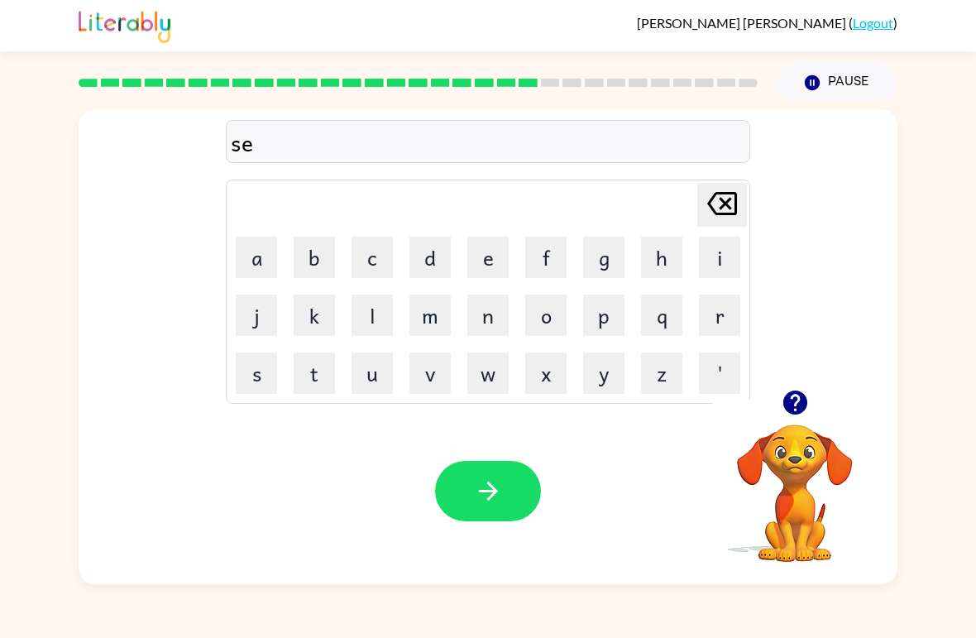
click at [492, 321] on button "n" at bounding box center [488, 315] width 41 height 41
click at [722, 261] on button "i" at bounding box center [719, 257] width 41 height 41
click at [612, 329] on button "p" at bounding box center [603, 315] width 41 height 41
click at [495, 265] on button "e" at bounding box center [488, 257] width 41 height 41
click at [439, 249] on button "d" at bounding box center [430, 257] width 41 height 41
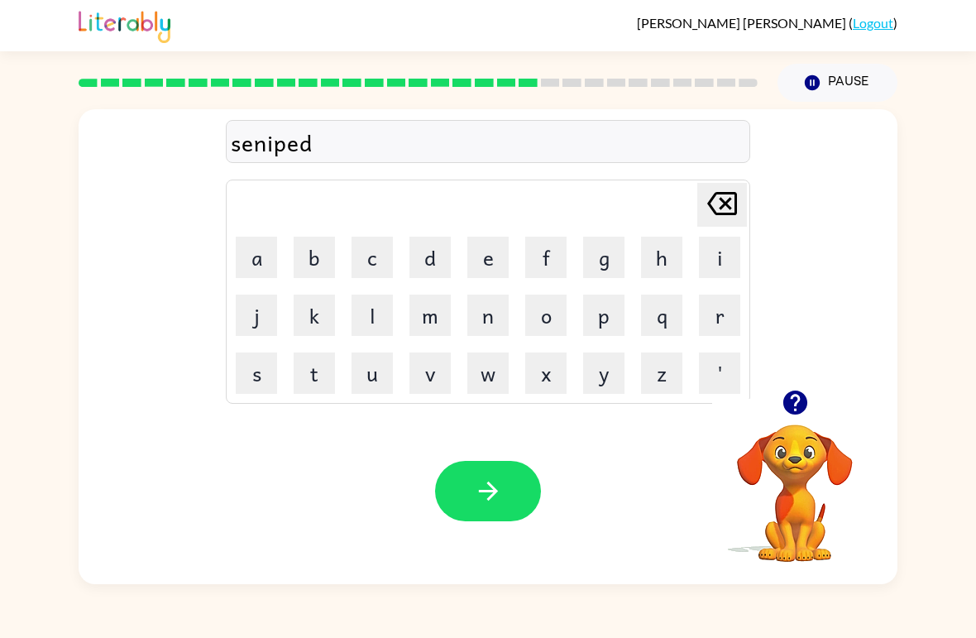
click at [510, 513] on button "button" at bounding box center [488, 491] width 106 height 60
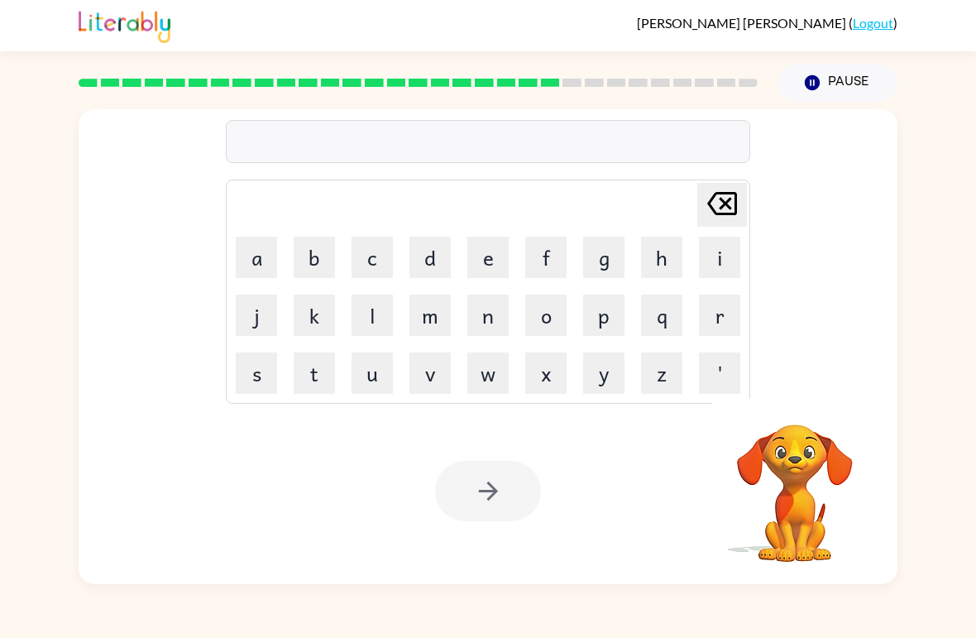
click at [728, 326] on button "r" at bounding box center [719, 315] width 41 height 41
click at [722, 264] on button "i" at bounding box center [719, 257] width 41 height 41
click at [264, 265] on button "a" at bounding box center [256, 257] width 41 height 41
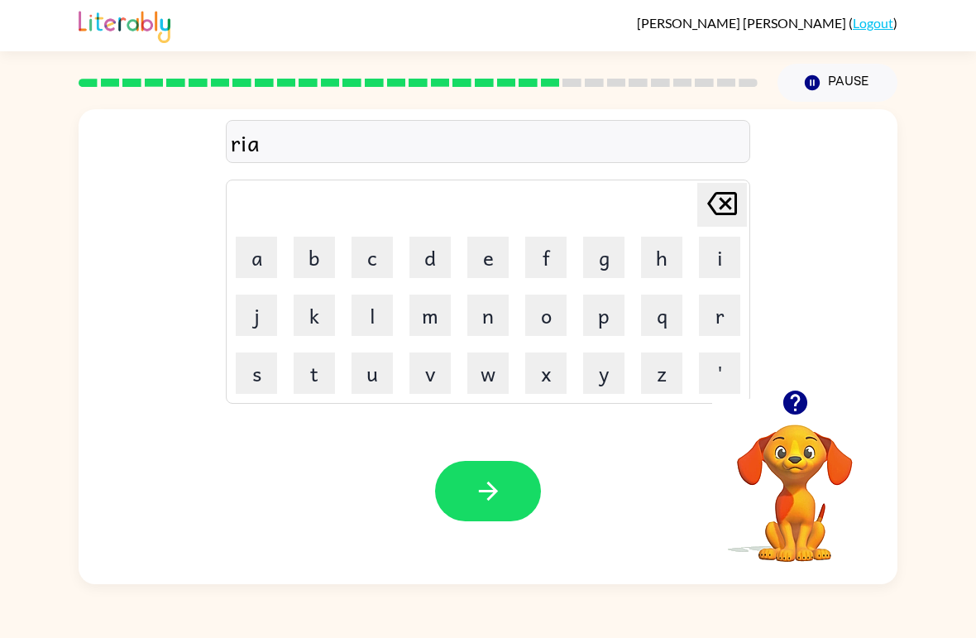
click at [487, 324] on button "n" at bounding box center [488, 315] width 41 height 41
click at [372, 266] on button "c" at bounding box center [372, 257] width 41 height 41
click at [549, 327] on button "o" at bounding box center [545, 315] width 41 height 41
click at [380, 384] on button "u" at bounding box center [372, 373] width 41 height 41
click at [319, 371] on button "t" at bounding box center [314, 373] width 41 height 41
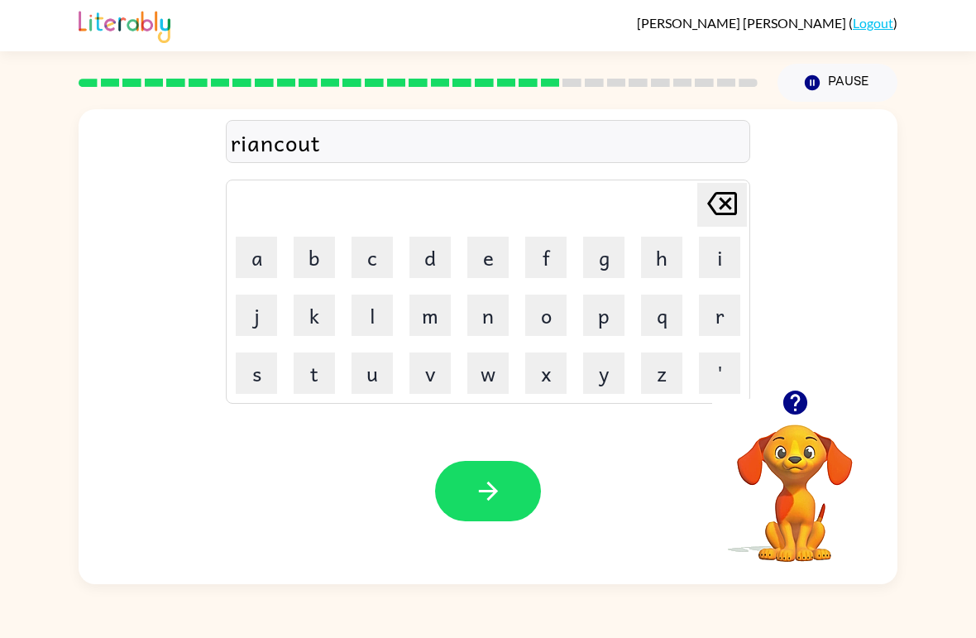
click at [479, 481] on icon "button" at bounding box center [488, 491] width 29 height 29
click at [434, 324] on button "m" at bounding box center [430, 315] width 41 height 41
click at [261, 261] on button "a" at bounding box center [256, 257] width 41 height 41
click at [727, 315] on button "r" at bounding box center [719, 315] width 41 height 41
click at [379, 268] on button "c" at bounding box center [372, 257] width 41 height 41
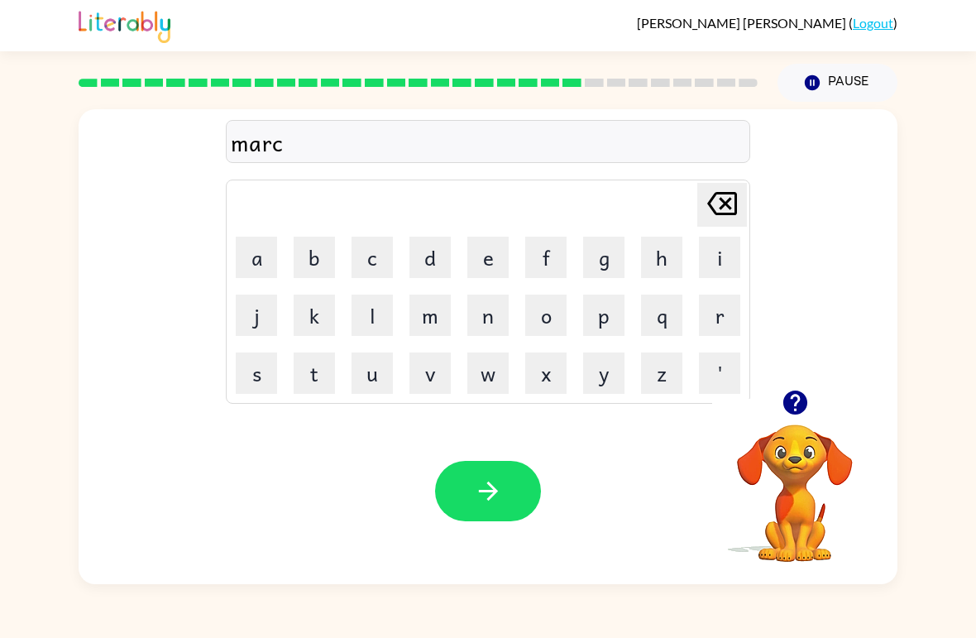
click at [492, 263] on button "e" at bounding box center [488, 257] width 41 height 41
click at [724, 316] on button "r" at bounding box center [719, 315] width 41 height 41
click at [487, 501] on icon "button" at bounding box center [488, 491] width 29 height 29
click at [257, 261] on button "a" at bounding box center [256, 257] width 41 height 41
click at [434, 271] on button "d" at bounding box center [430, 257] width 41 height 41
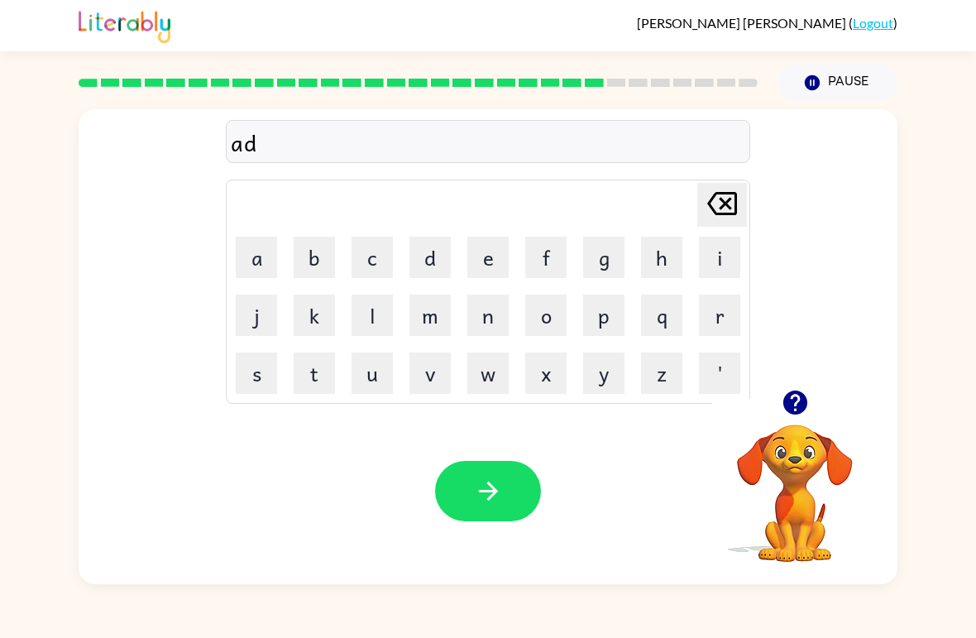
click at [434, 384] on button "v" at bounding box center [430, 373] width 41 height 41
click at [258, 257] on button "a" at bounding box center [256, 257] width 41 height 41
click at [477, 324] on button "n" at bounding box center [488, 315] width 41 height 41
click at [266, 374] on button "s" at bounding box center [256, 373] width 41 height 41
click at [725, 259] on button "i" at bounding box center [719, 257] width 41 height 41
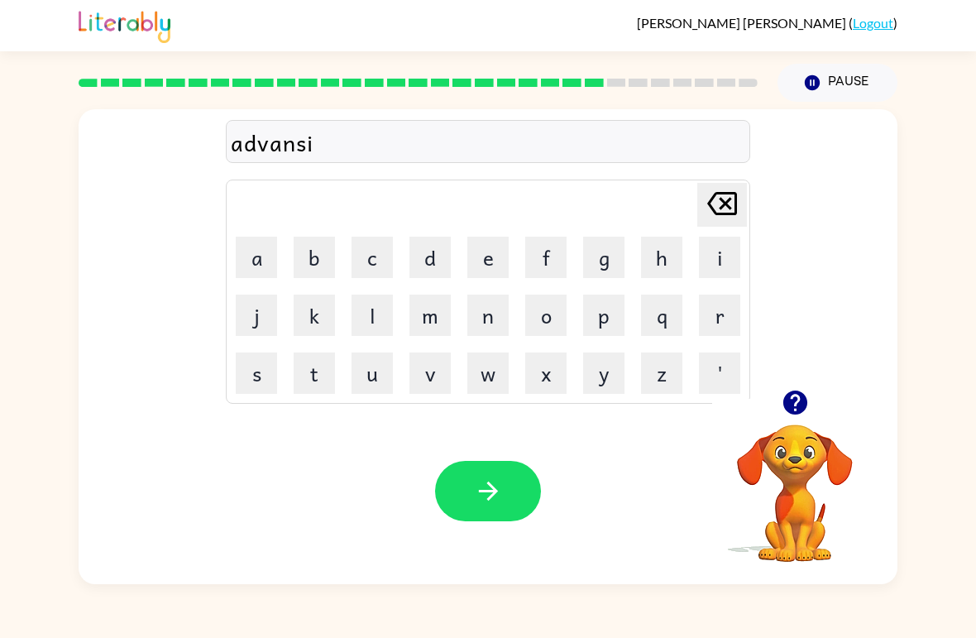
click at [489, 324] on button "n" at bounding box center [488, 315] width 41 height 41
click at [601, 258] on button "g" at bounding box center [603, 257] width 41 height 41
click at [489, 494] on icon "button" at bounding box center [488, 491] width 29 height 29
click at [607, 267] on button "g" at bounding box center [603, 257] width 41 height 41
click at [376, 327] on button "l" at bounding box center [372, 315] width 41 height 41
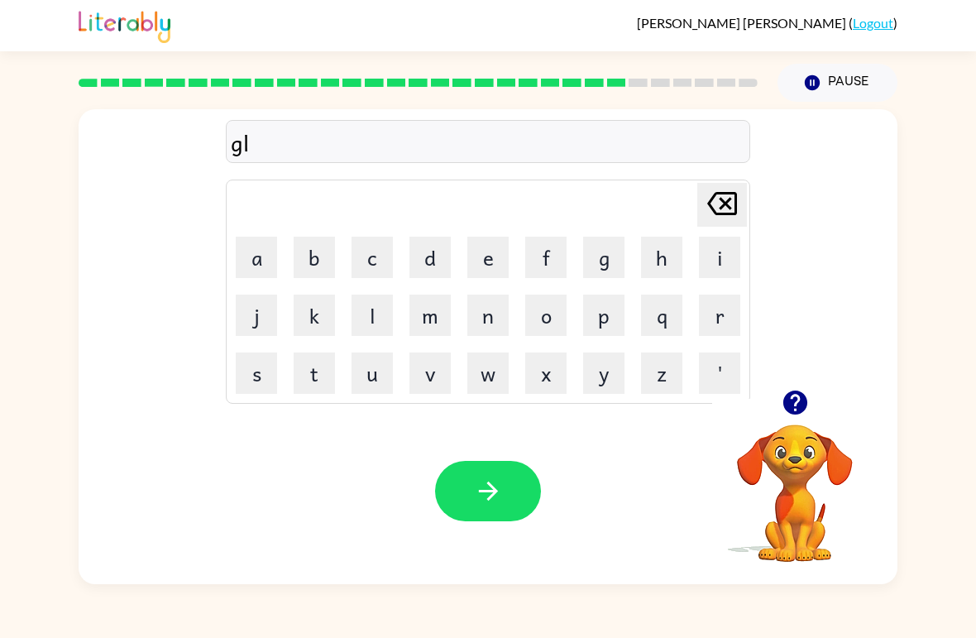
click at [720, 204] on icon "[PERSON_NAME] last character input" at bounding box center [723, 204] width 40 height 40
click at [553, 326] on button "o" at bounding box center [545, 315] width 41 height 41
click at [318, 254] on button "b" at bounding box center [314, 257] width 41 height 41
click at [380, 319] on button "l" at bounding box center [372, 315] width 41 height 41
click at [725, 264] on button "i" at bounding box center [719, 257] width 41 height 41
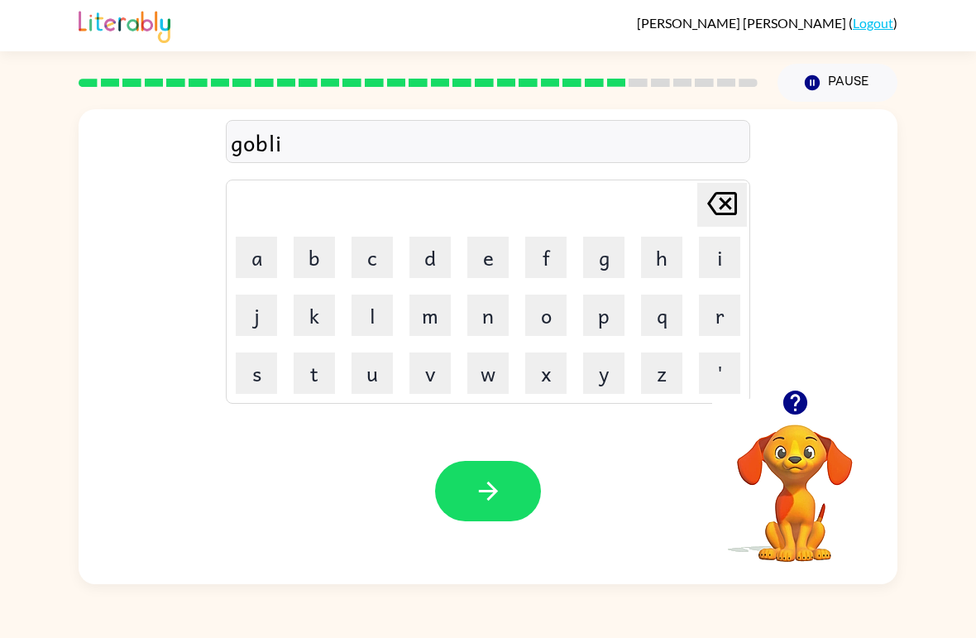
click at [794, 401] on icon "button" at bounding box center [795, 403] width 24 height 24
click at [490, 311] on button "n" at bounding box center [488, 315] width 41 height 41
click at [477, 501] on icon "button" at bounding box center [488, 491] width 29 height 29
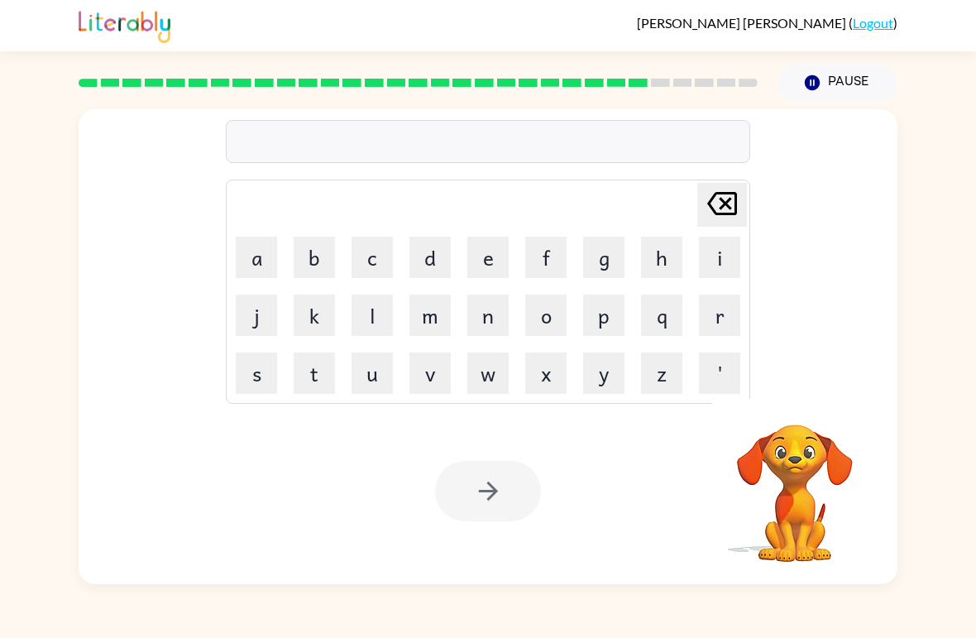
click at [616, 267] on button "g" at bounding box center [603, 257] width 41 height 41
click at [547, 323] on button "o" at bounding box center [545, 315] width 41 height 41
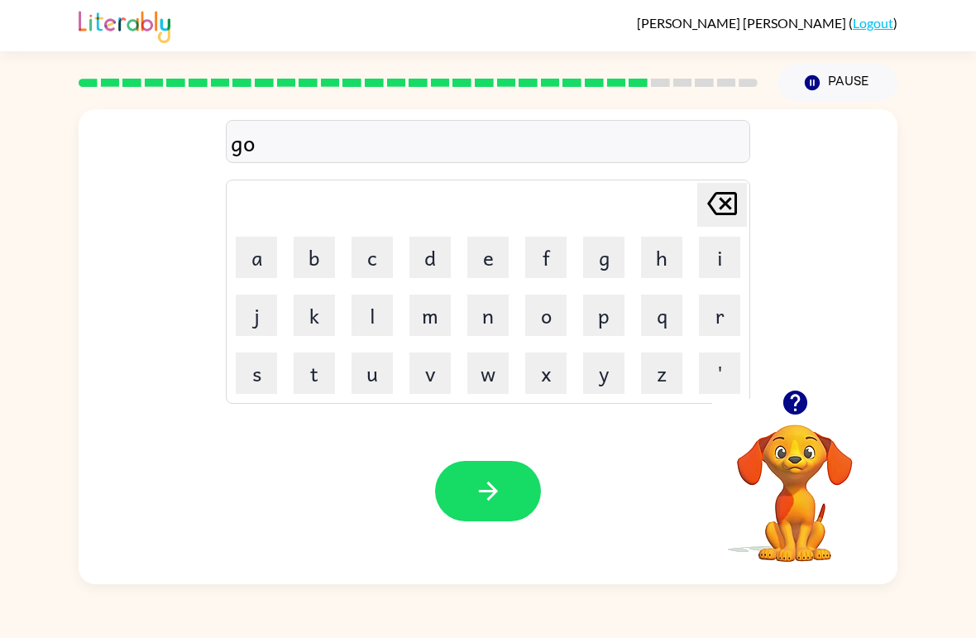
click at [425, 386] on button "v" at bounding box center [430, 373] width 41 height 41
click at [483, 262] on button "e" at bounding box center [488, 257] width 41 height 41
click at [718, 323] on button "r" at bounding box center [719, 315] width 41 height 41
click at [438, 327] on button "m" at bounding box center [430, 315] width 41 height 41
click at [491, 262] on button "e" at bounding box center [488, 257] width 41 height 41
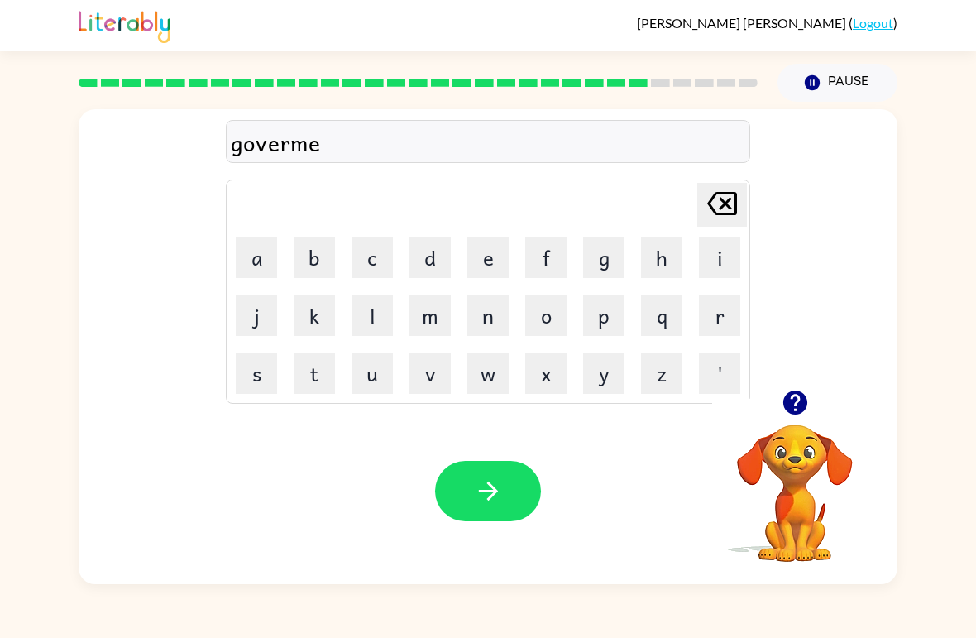
click at [488, 316] on button "n" at bounding box center [488, 315] width 41 height 41
click at [317, 372] on button "t" at bounding box center [314, 373] width 41 height 41
click at [496, 499] on icon "button" at bounding box center [488, 491] width 29 height 29
click at [256, 378] on button "s" at bounding box center [256, 373] width 41 height 41
click at [316, 383] on button "t" at bounding box center [314, 373] width 41 height 41
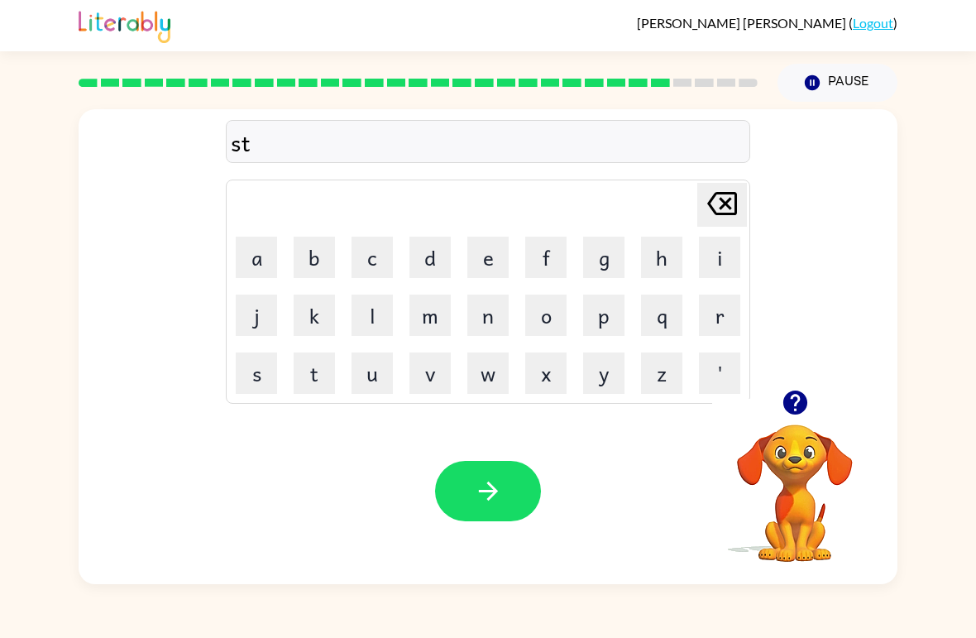
click at [721, 322] on button "r" at bounding box center [719, 315] width 41 height 41
click at [266, 248] on button "a" at bounding box center [256, 257] width 41 height 41
click at [725, 197] on icon "[PERSON_NAME] last character input" at bounding box center [723, 204] width 40 height 40
click at [719, 263] on button "i" at bounding box center [719, 257] width 41 height 41
click at [242, 261] on button "a" at bounding box center [256, 257] width 41 height 41
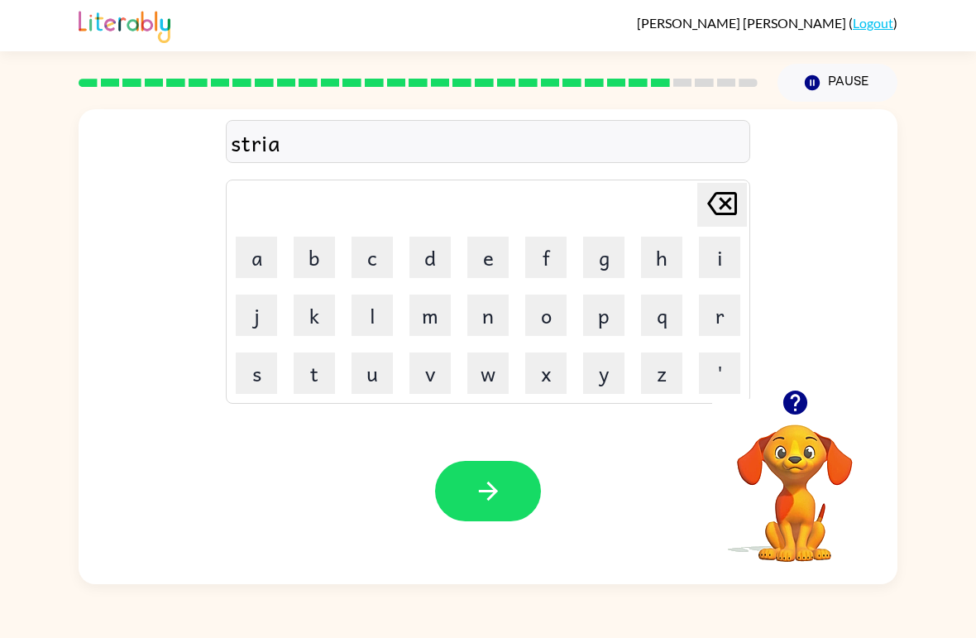
click at [492, 327] on button "n" at bounding box center [488, 315] width 41 height 41
click at [501, 478] on icon "button" at bounding box center [488, 491] width 29 height 29
click at [256, 377] on button "s" at bounding box center [256, 373] width 41 height 41
click at [658, 264] on button "h" at bounding box center [661, 257] width 41 height 41
click at [252, 263] on button "a" at bounding box center [256, 257] width 41 height 41
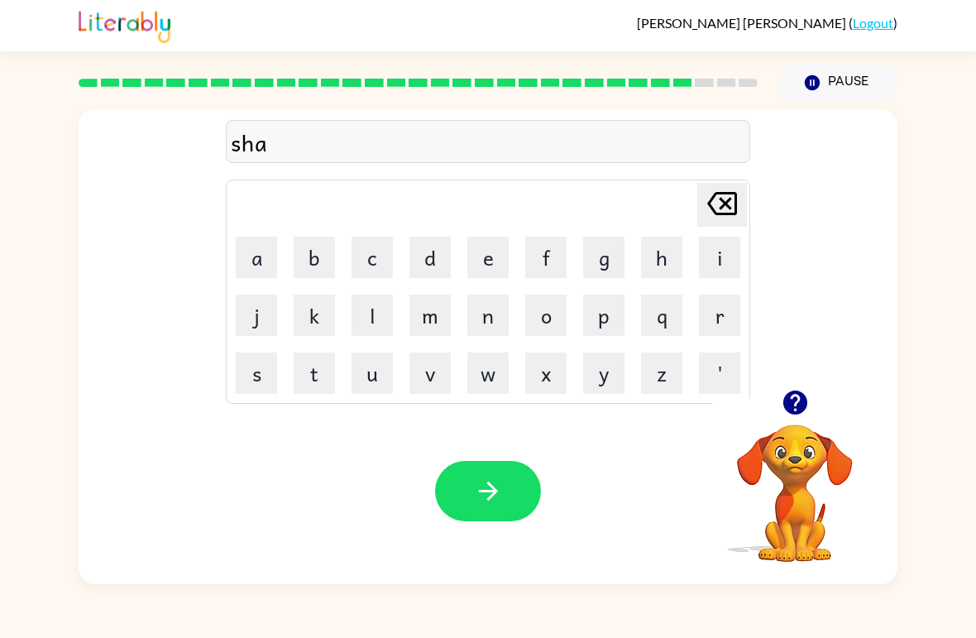
click at [601, 328] on button "p" at bounding box center [603, 315] width 41 height 41
click at [483, 264] on button "e" at bounding box center [488, 257] width 41 height 41
click at [498, 489] on icon "button" at bounding box center [488, 491] width 29 height 29
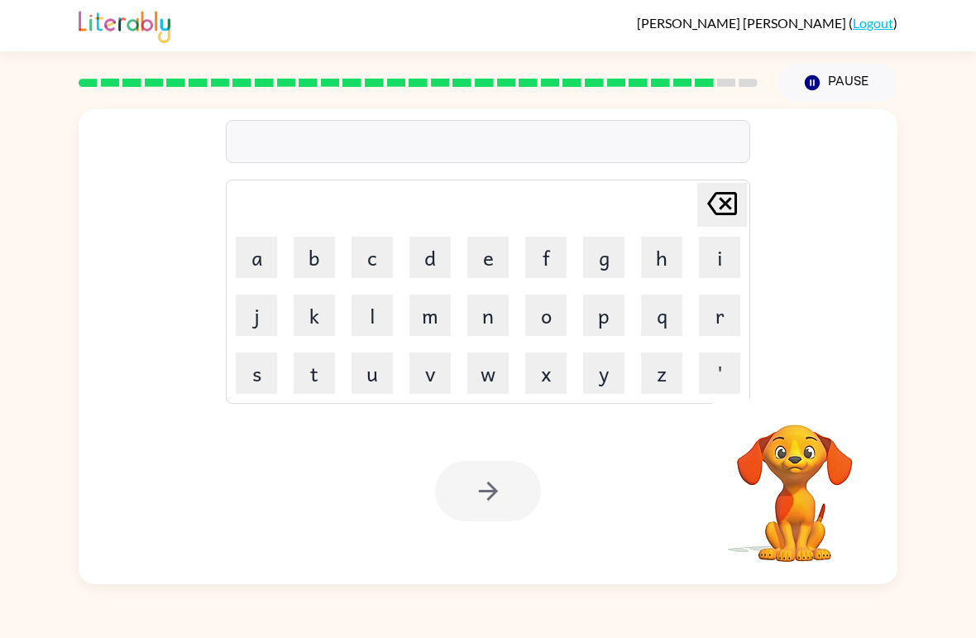
click at [486, 252] on button "e" at bounding box center [488, 257] width 41 height 41
click at [541, 386] on button "x" at bounding box center [545, 373] width 41 height 41
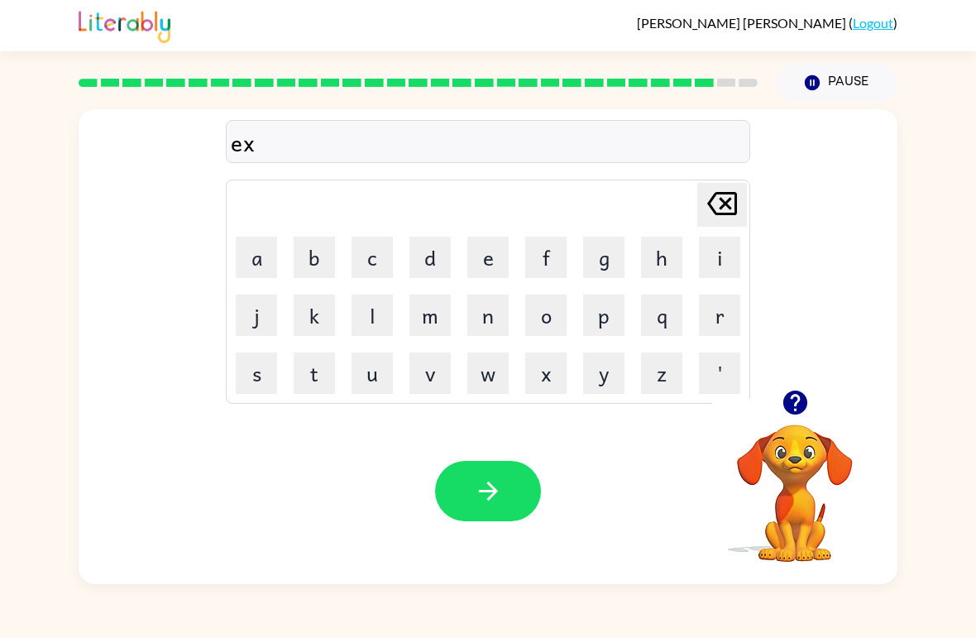
click at [490, 260] on button "e" at bounding box center [488, 257] width 41 height 41
click at [369, 316] on button "l" at bounding box center [372, 315] width 41 height 41
click at [488, 255] on button "e" at bounding box center [488, 257] width 41 height 41
click at [491, 319] on button "n" at bounding box center [488, 315] width 41 height 41
click at [322, 376] on button "t" at bounding box center [314, 373] width 41 height 41
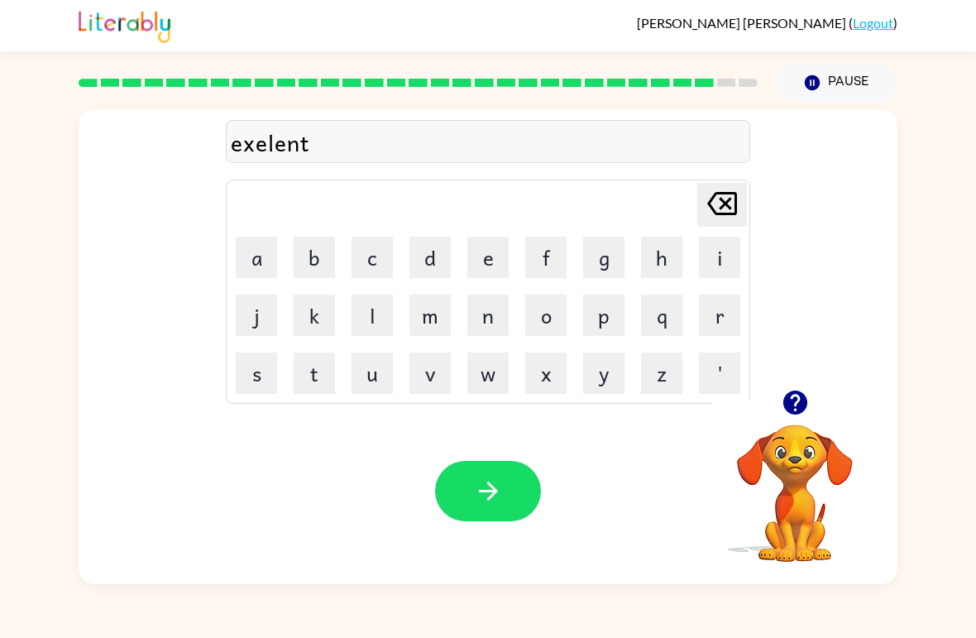
click at [476, 486] on icon "button" at bounding box center [488, 491] width 29 height 29
click at [254, 316] on button "j" at bounding box center [256, 315] width 41 height 41
click at [546, 325] on button "o" at bounding box center [545, 315] width 41 height 41
click at [309, 254] on button "b" at bounding box center [314, 257] width 41 height 41
click at [716, 320] on button "r" at bounding box center [719, 315] width 41 height 41
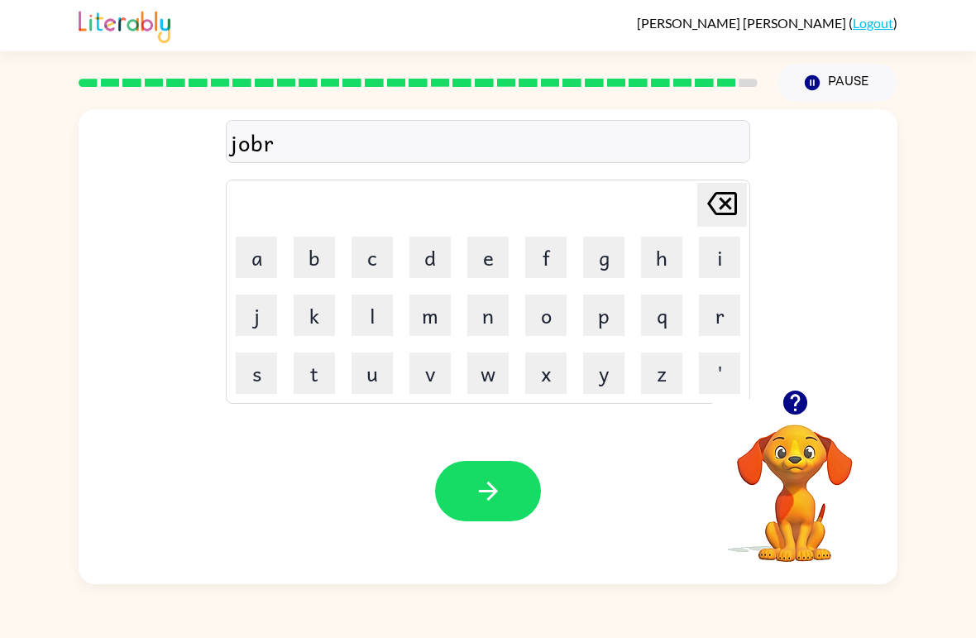
click at [725, 259] on button "i" at bounding box center [719, 257] width 41 height 41
click at [614, 267] on button "g" at bounding box center [603, 257] width 41 height 41
click at [485, 261] on button "e" at bounding box center [488, 257] width 41 height 41
click at [727, 319] on button "r" at bounding box center [719, 315] width 41 height 41
click at [487, 499] on icon "button" at bounding box center [488, 491] width 29 height 29
